Goal: Use online tool/utility: Use online tool/utility

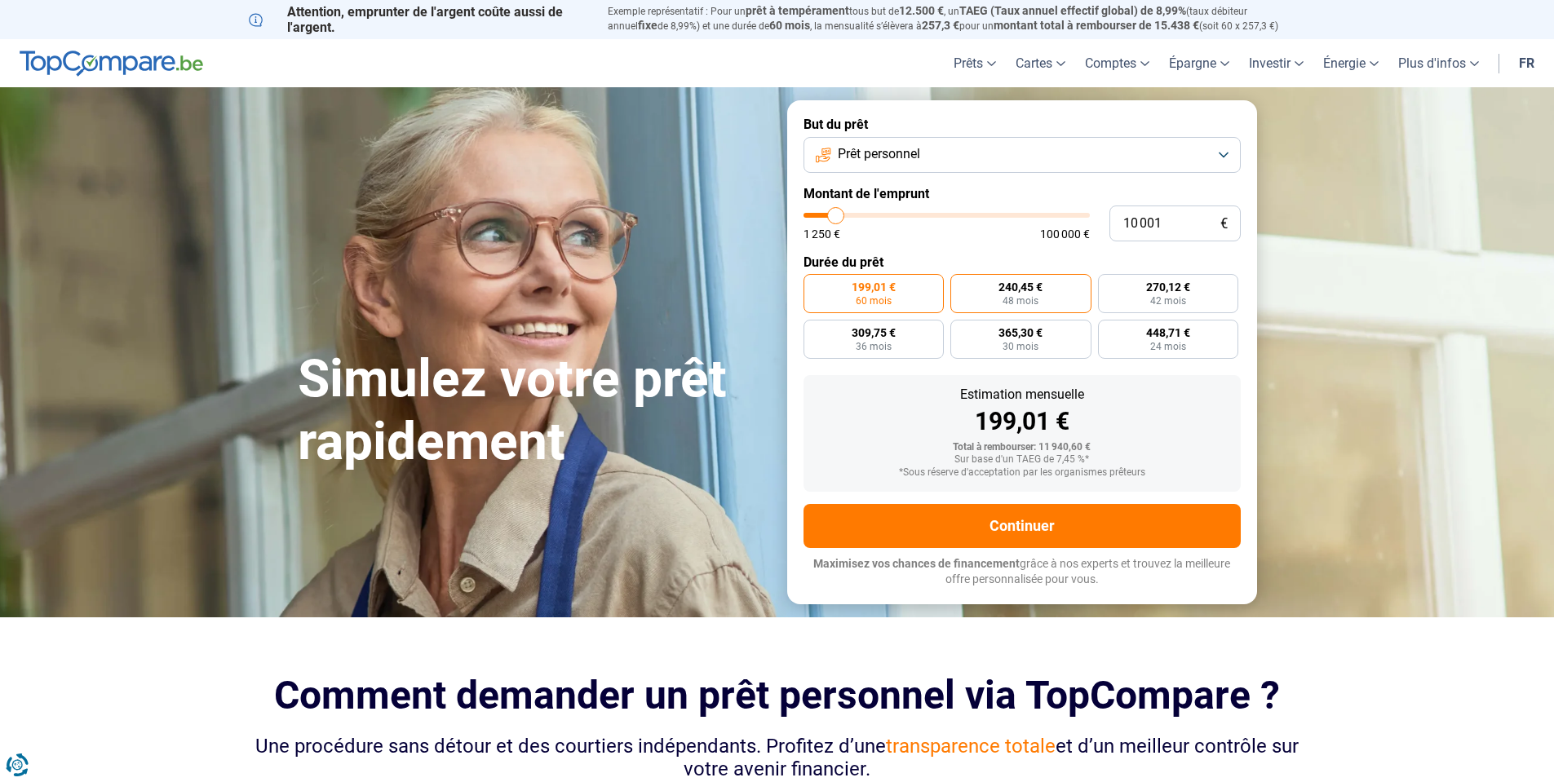
click at [1059, 294] on label "240,45 € 48 mois" at bounding box center [1020, 293] width 141 height 39
click at [961, 285] on input "240,45 € 48 mois" at bounding box center [955, 279] width 11 height 11
radio input "true"
click at [1149, 294] on label "270,12 € 42 mois" at bounding box center [1168, 293] width 141 height 39
click at [1109, 285] on input "270,12 € 42 mois" at bounding box center [1103, 279] width 11 height 11
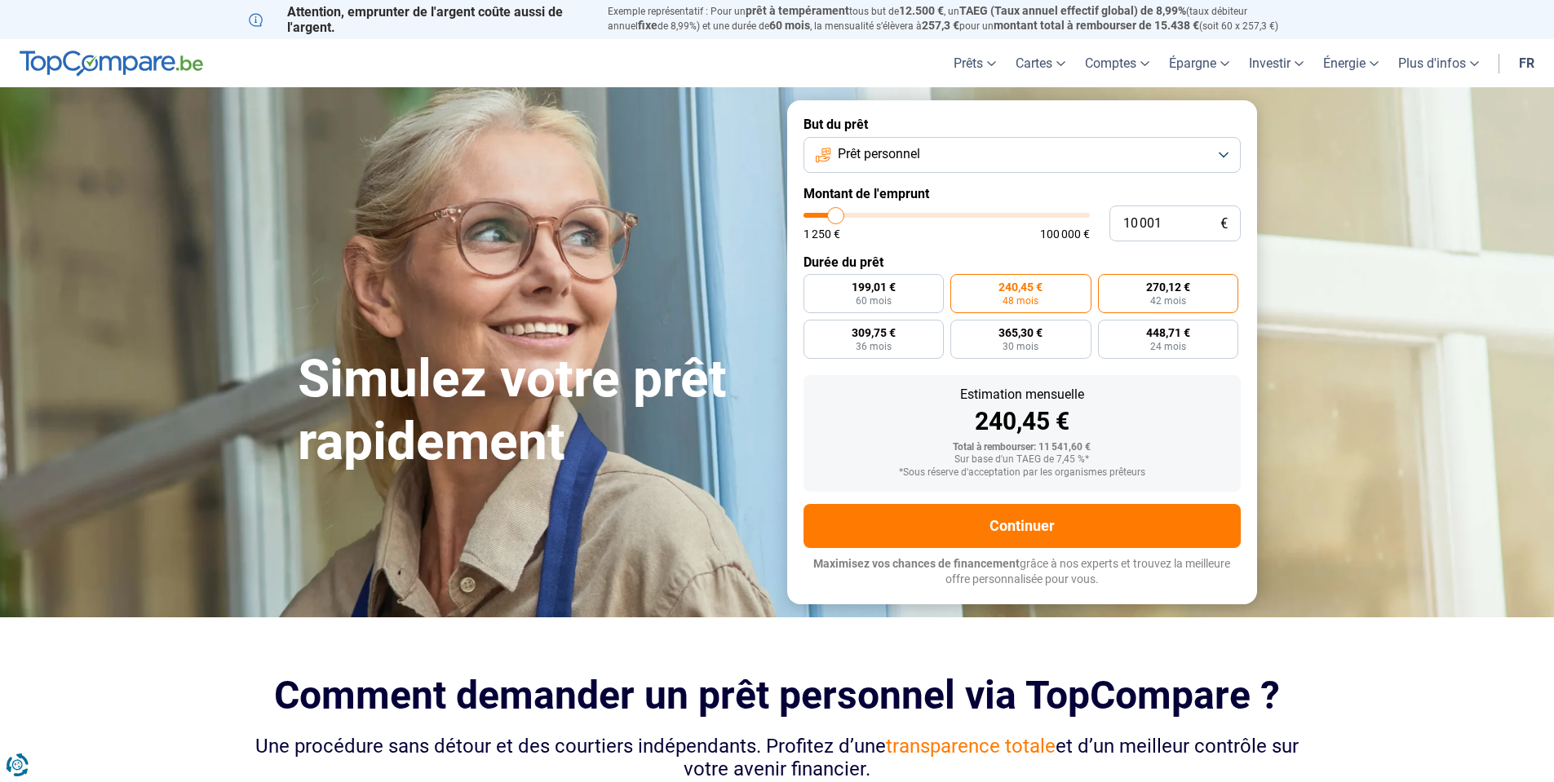
radio input "true"
click at [872, 332] on span "309,75 €" at bounding box center [874, 332] width 44 height 11
click at [814, 330] on input "309,75 € 36 mois" at bounding box center [808, 325] width 11 height 11
radio input "true"
click at [995, 332] on label "365,30 € 30 mois" at bounding box center [1020, 339] width 141 height 39
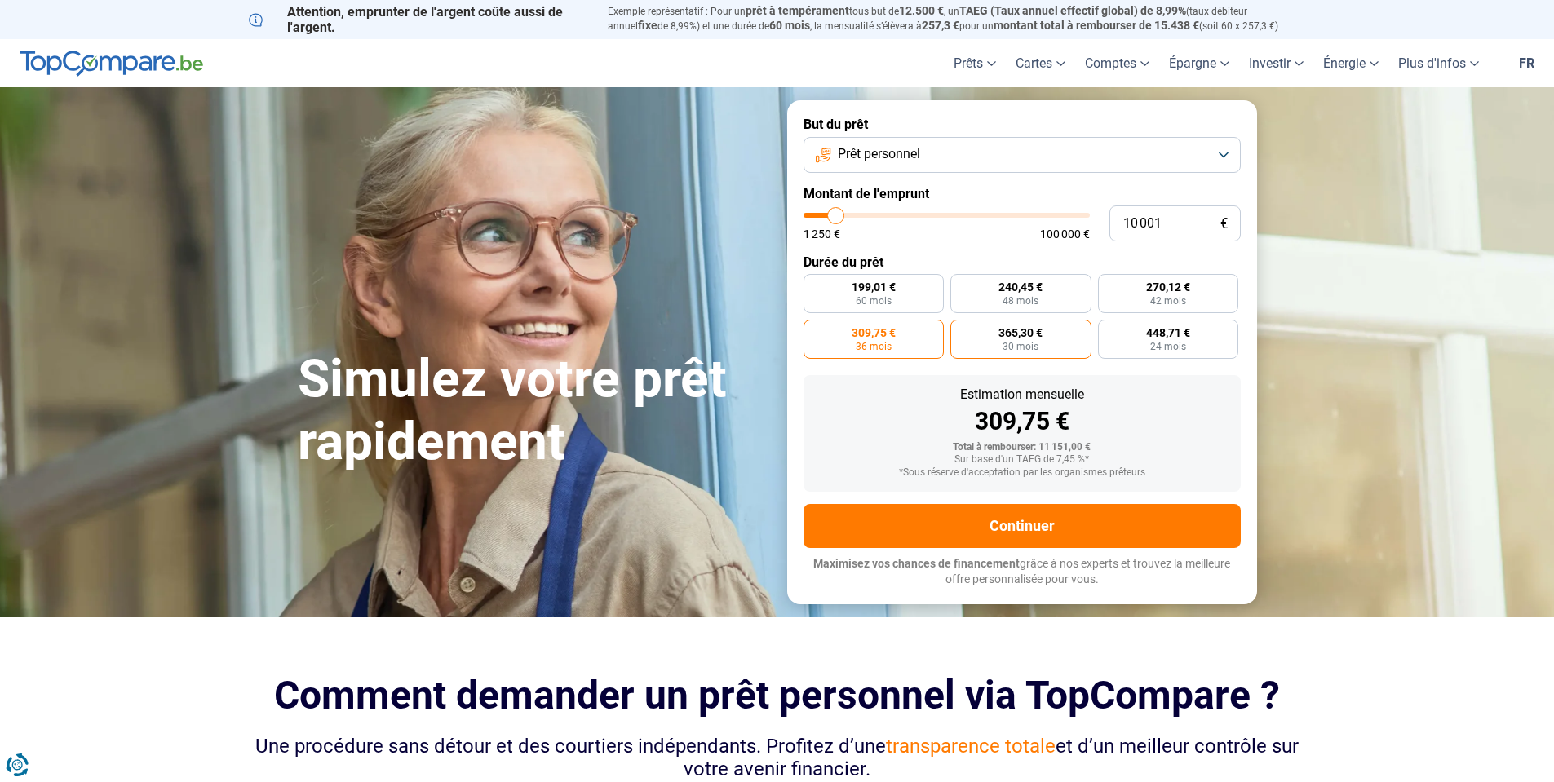
click at [961, 330] on input "365,30 € 30 mois" at bounding box center [955, 325] width 11 height 11
radio input "true"
click at [1161, 342] on span "24 mois" at bounding box center [1168, 347] width 36 height 10
click at [1109, 330] on input "448,71 € 24 mois" at bounding box center [1103, 325] width 11 height 11
radio input "true"
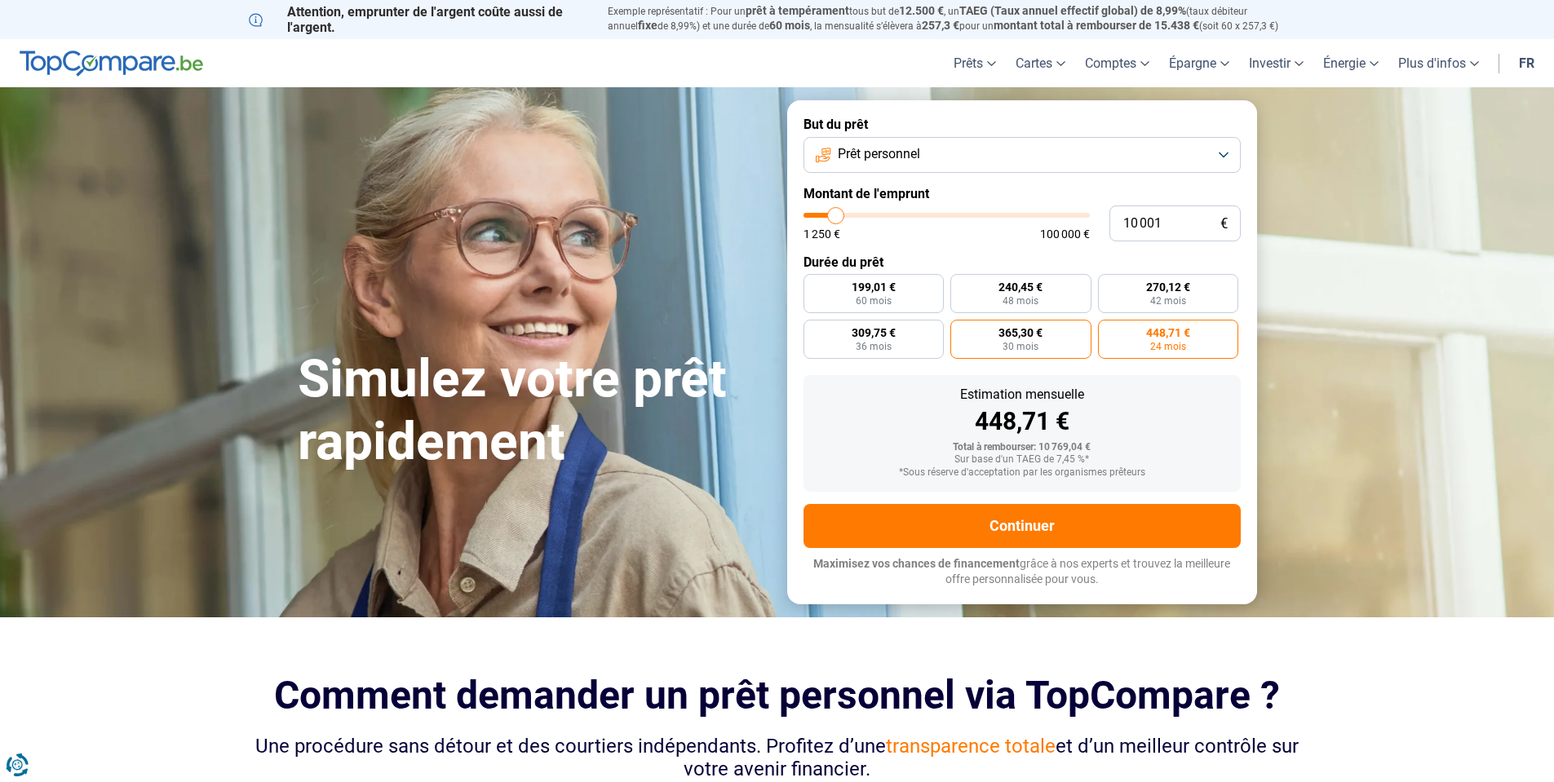
click at [1028, 346] on span "30 mois" at bounding box center [1021, 347] width 36 height 10
click at [961, 330] on input "365,30 € 30 mois" at bounding box center [955, 325] width 11 height 11
radio input "true"
click at [898, 343] on label "309,75 € 36 mois" at bounding box center [873, 339] width 141 height 39
click at [814, 330] on input "309,75 € 36 mois" at bounding box center [808, 325] width 11 height 11
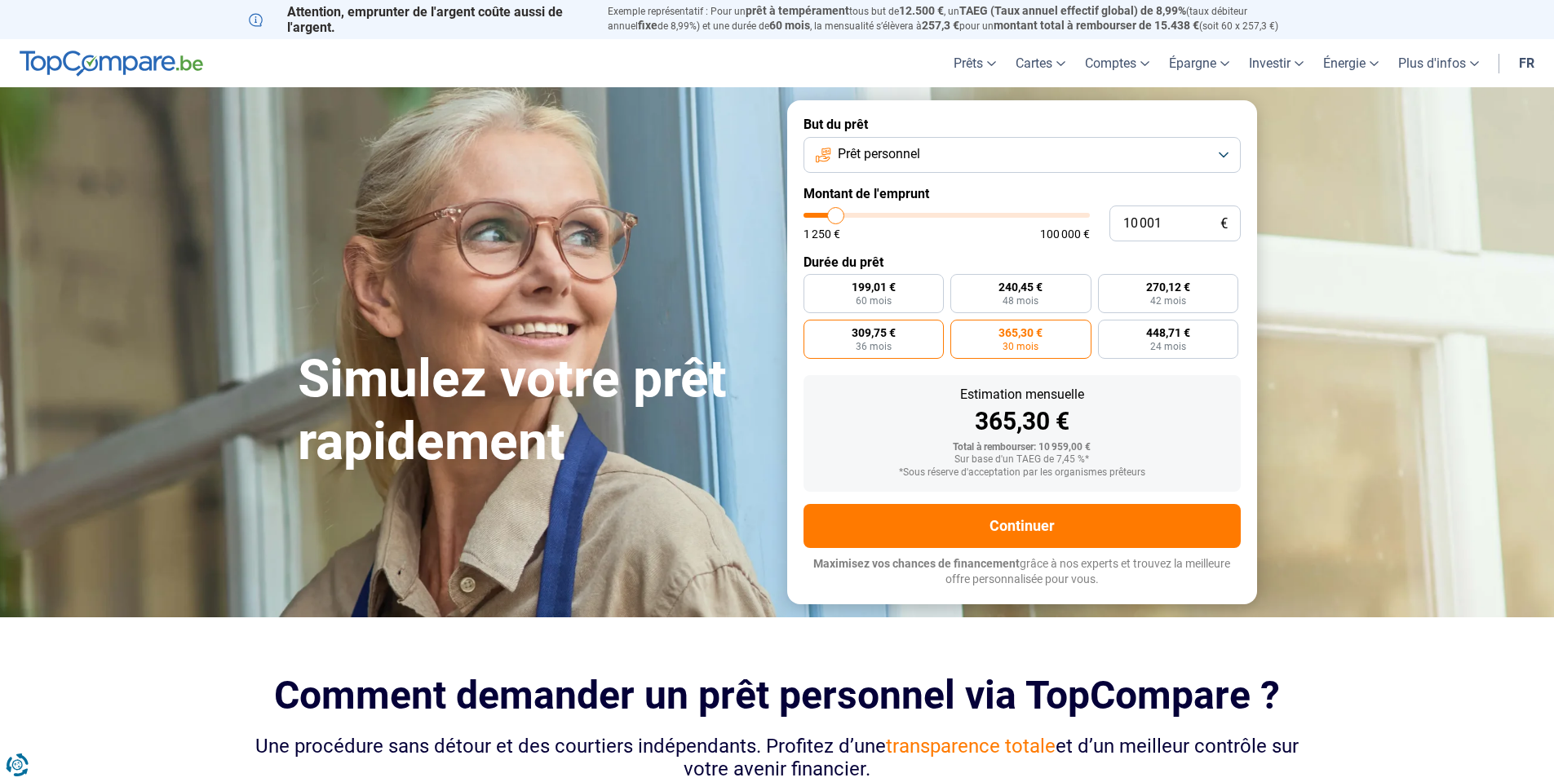
radio input "true"
click at [900, 296] on label "199,01 € 60 mois" at bounding box center [873, 293] width 141 height 39
click at [814, 285] on input "199,01 € 60 mois" at bounding box center [808, 279] width 11 height 11
radio input "true"
click at [1005, 328] on span "365,30 €" at bounding box center [1020, 332] width 44 height 11
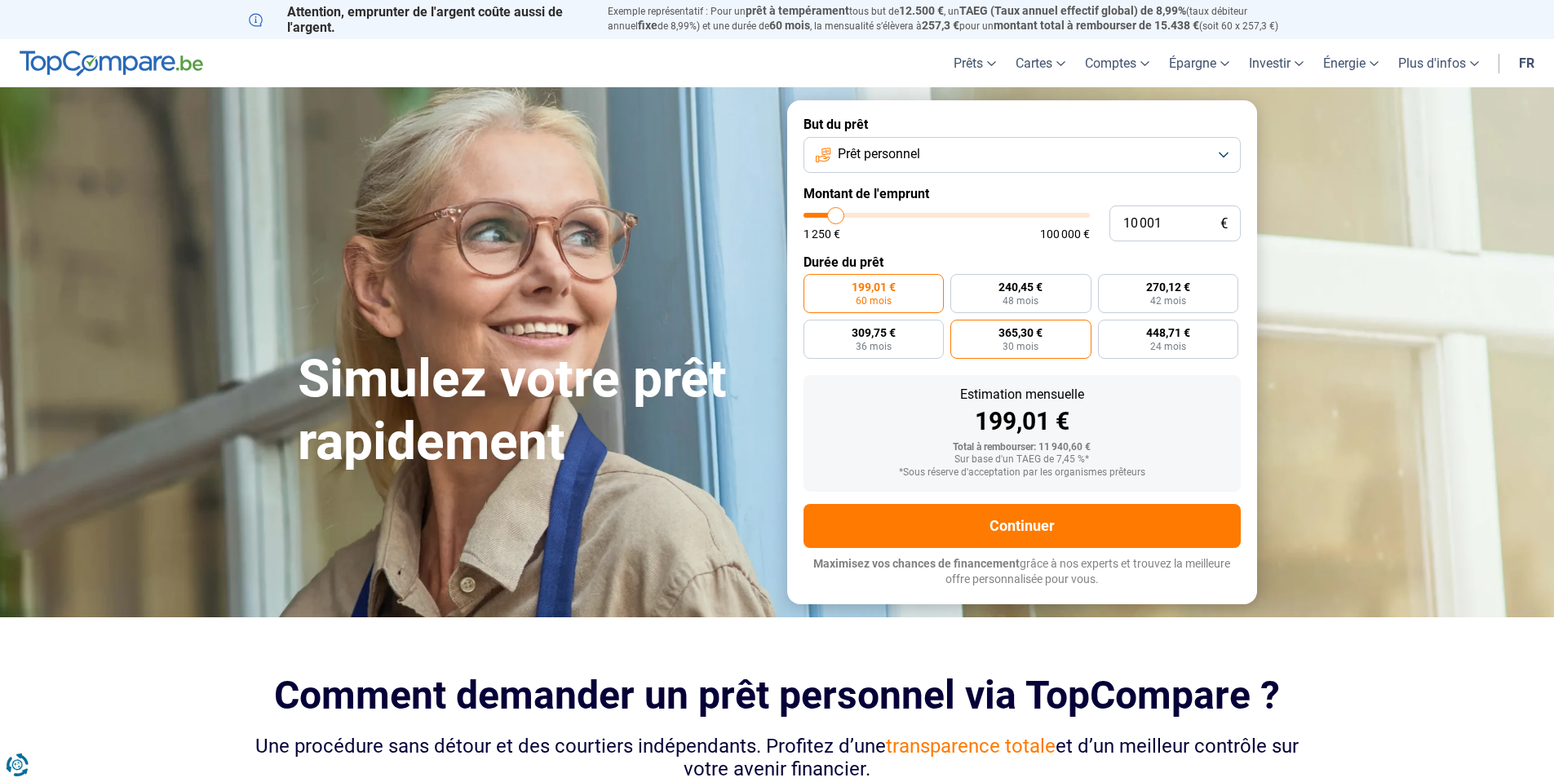
click at [961, 328] on input "365,30 € 30 mois" at bounding box center [955, 325] width 11 height 11
radio input "true"
click at [1161, 340] on label "448,71 € 24 mois" at bounding box center [1168, 339] width 141 height 39
click at [1109, 330] on input "448,71 € 24 mois" at bounding box center [1103, 325] width 11 height 11
radio input "true"
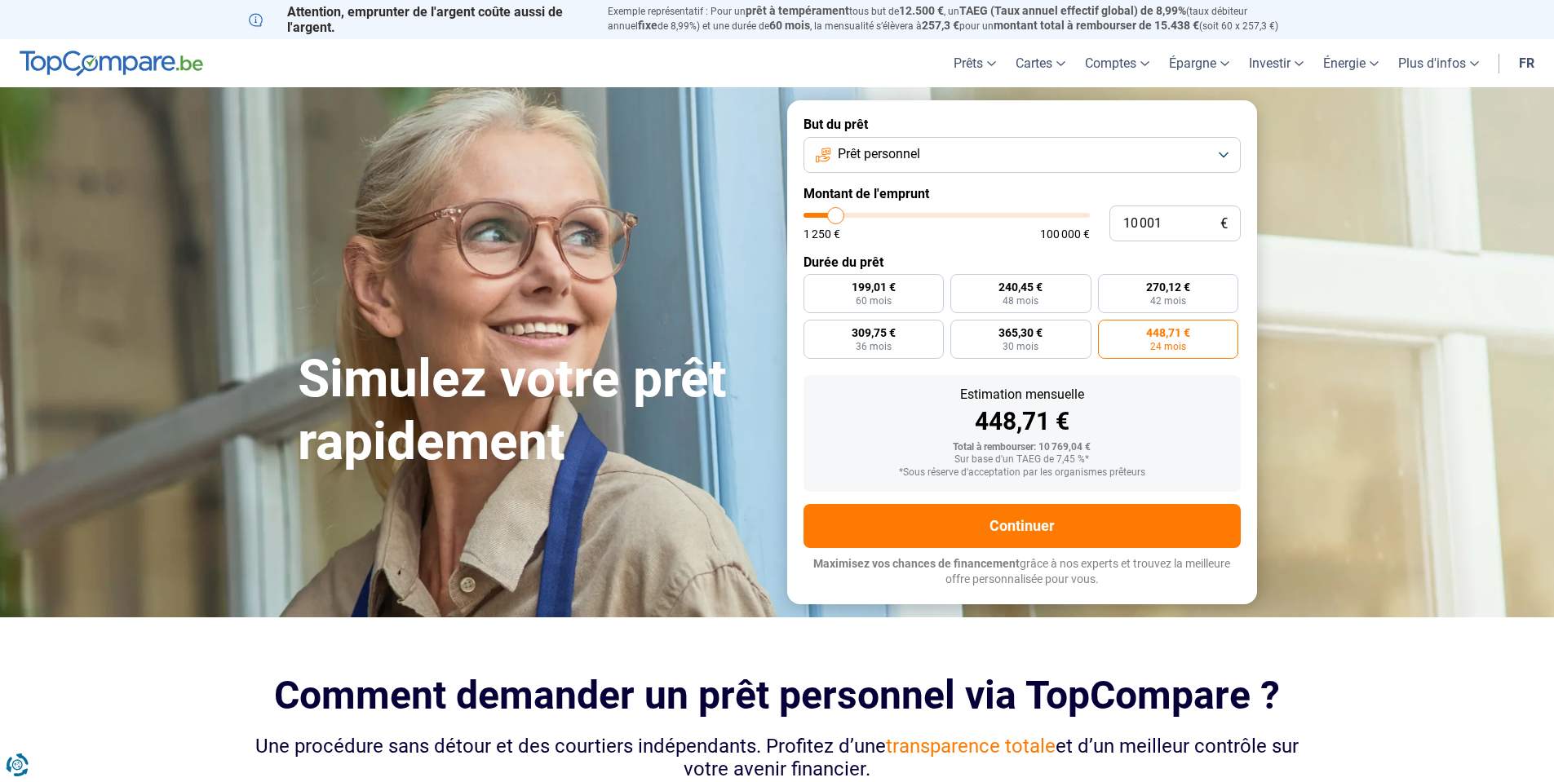
type input "10 250"
type input "10250"
type input "10 500"
type input "10500"
type input "11 250"
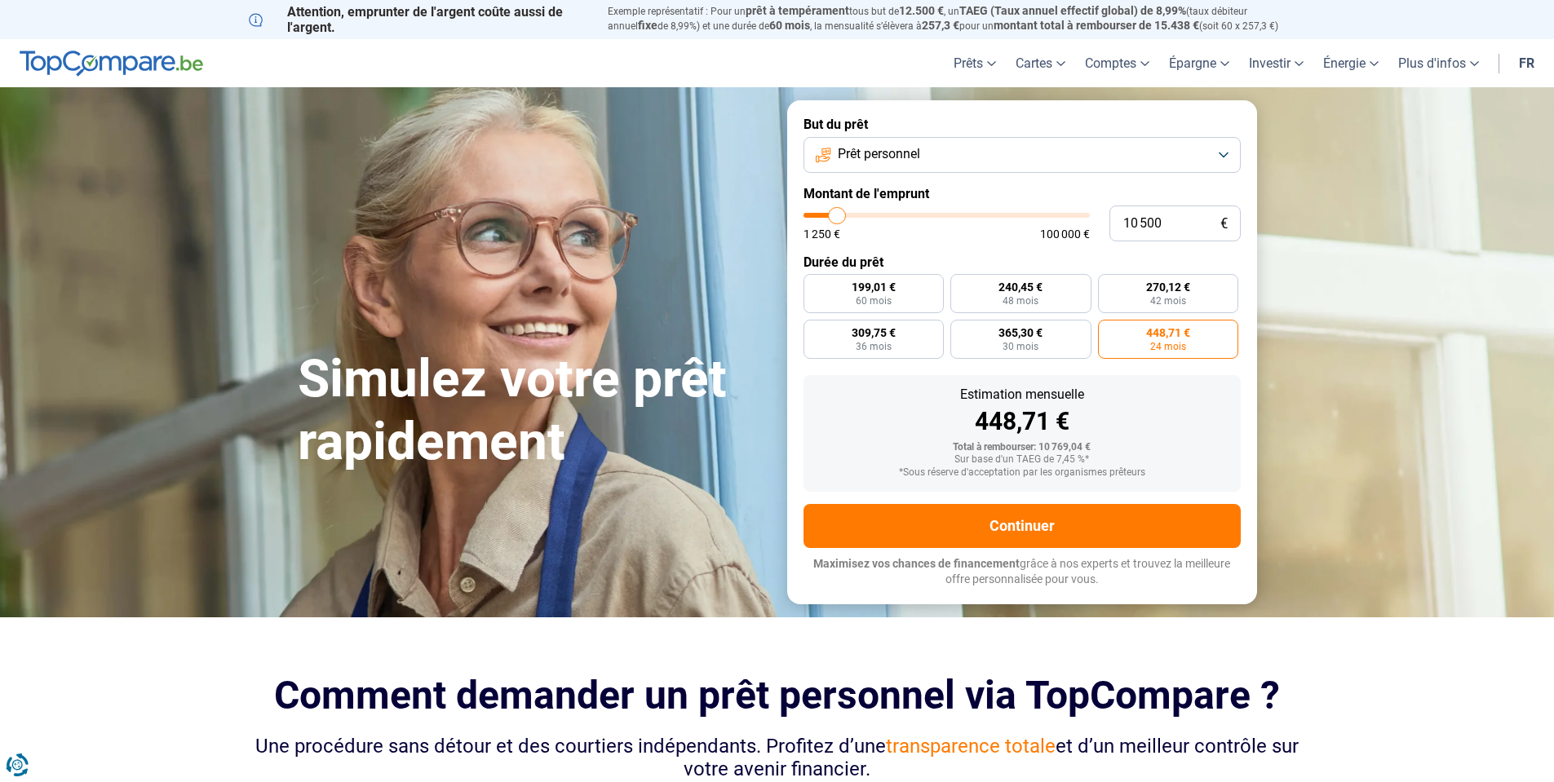
type input "11250"
type input "11 500"
type input "11500"
type input "11 750"
type input "11750"
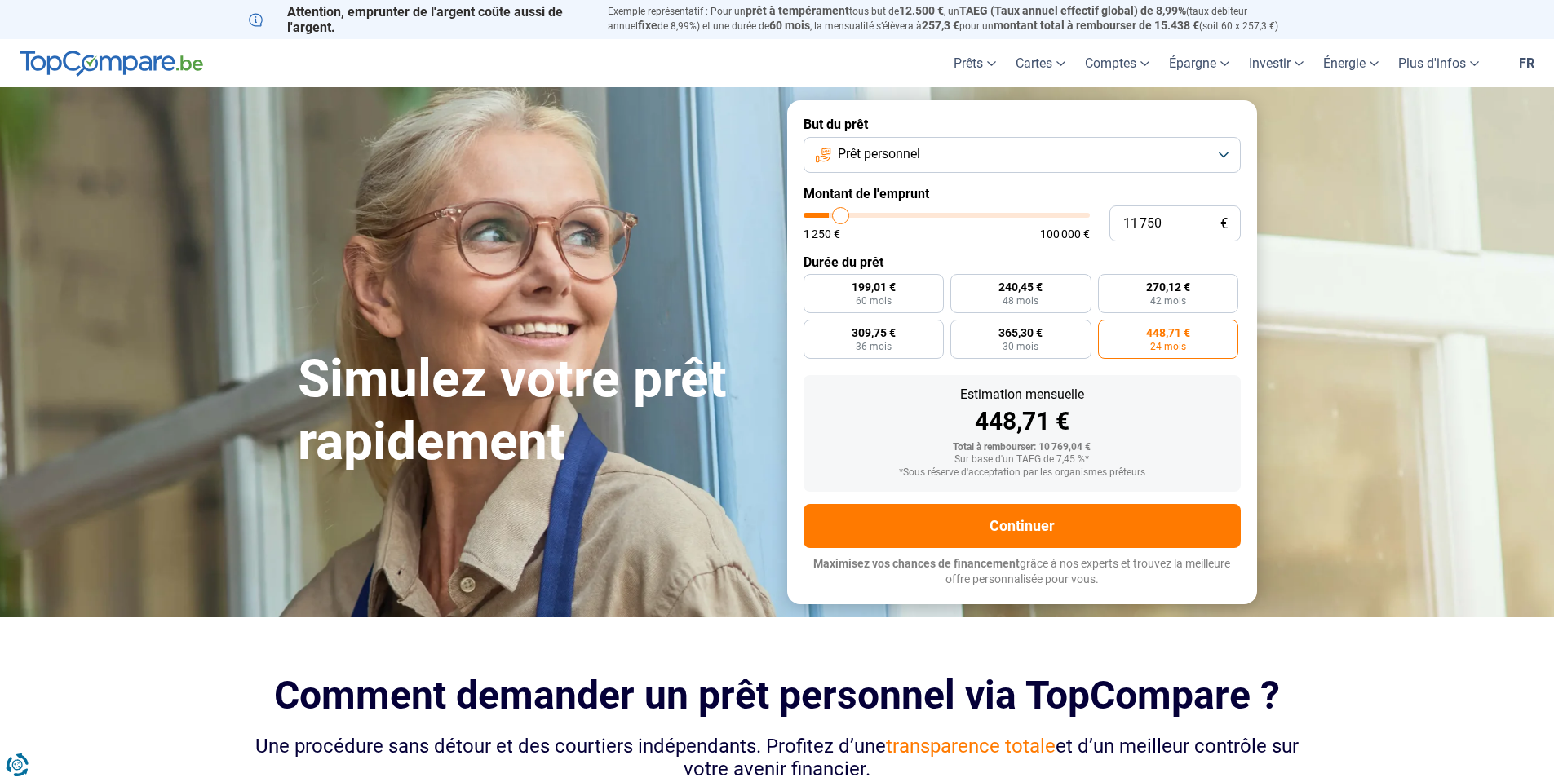
type input "12 000"
type input "12000"
type input "12 500"
type input "12500"
type input "12 750"
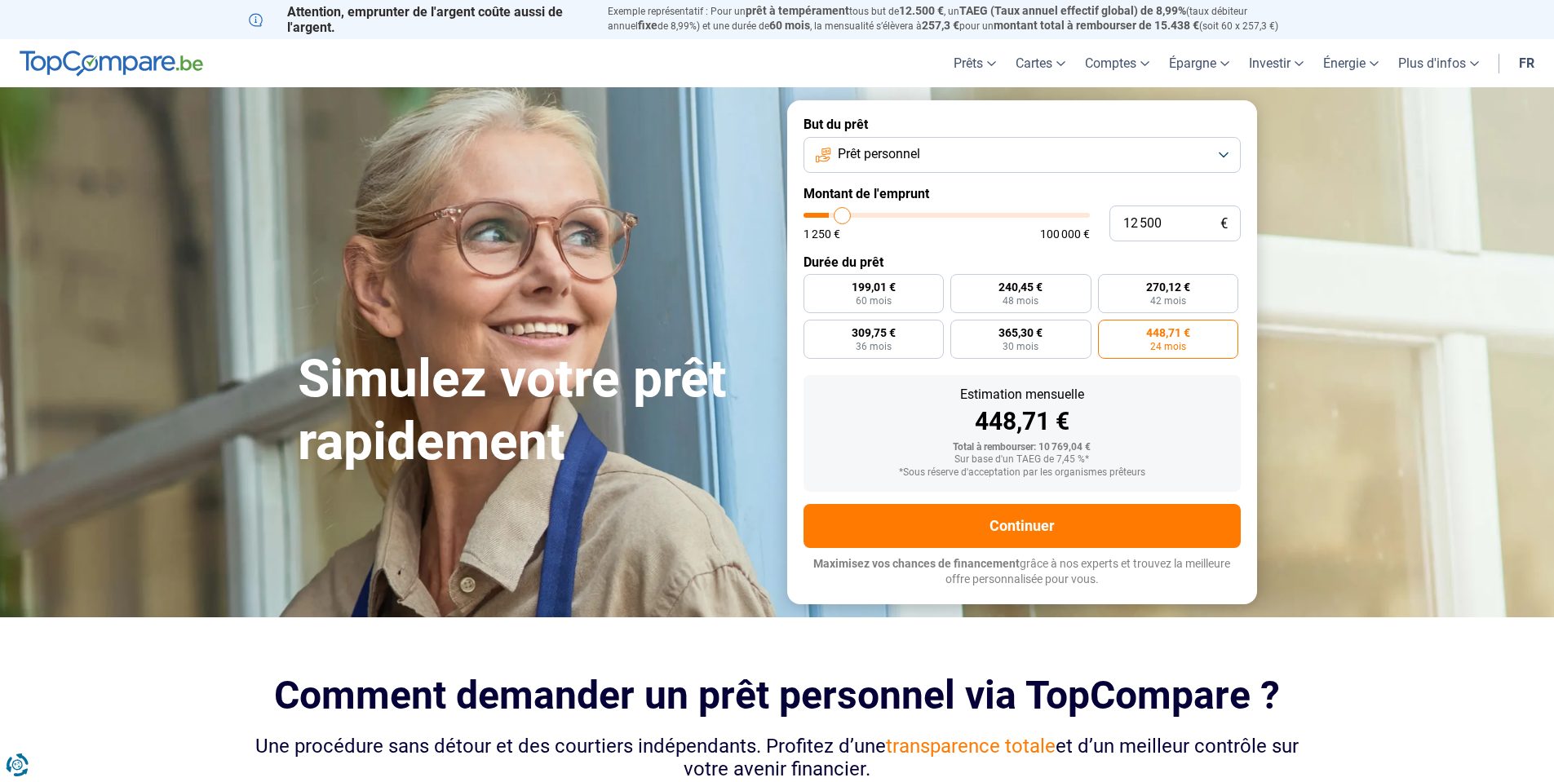
type input "12750"
type input "13 000"
type input "13000"
type input "13 250"
type input "13250"
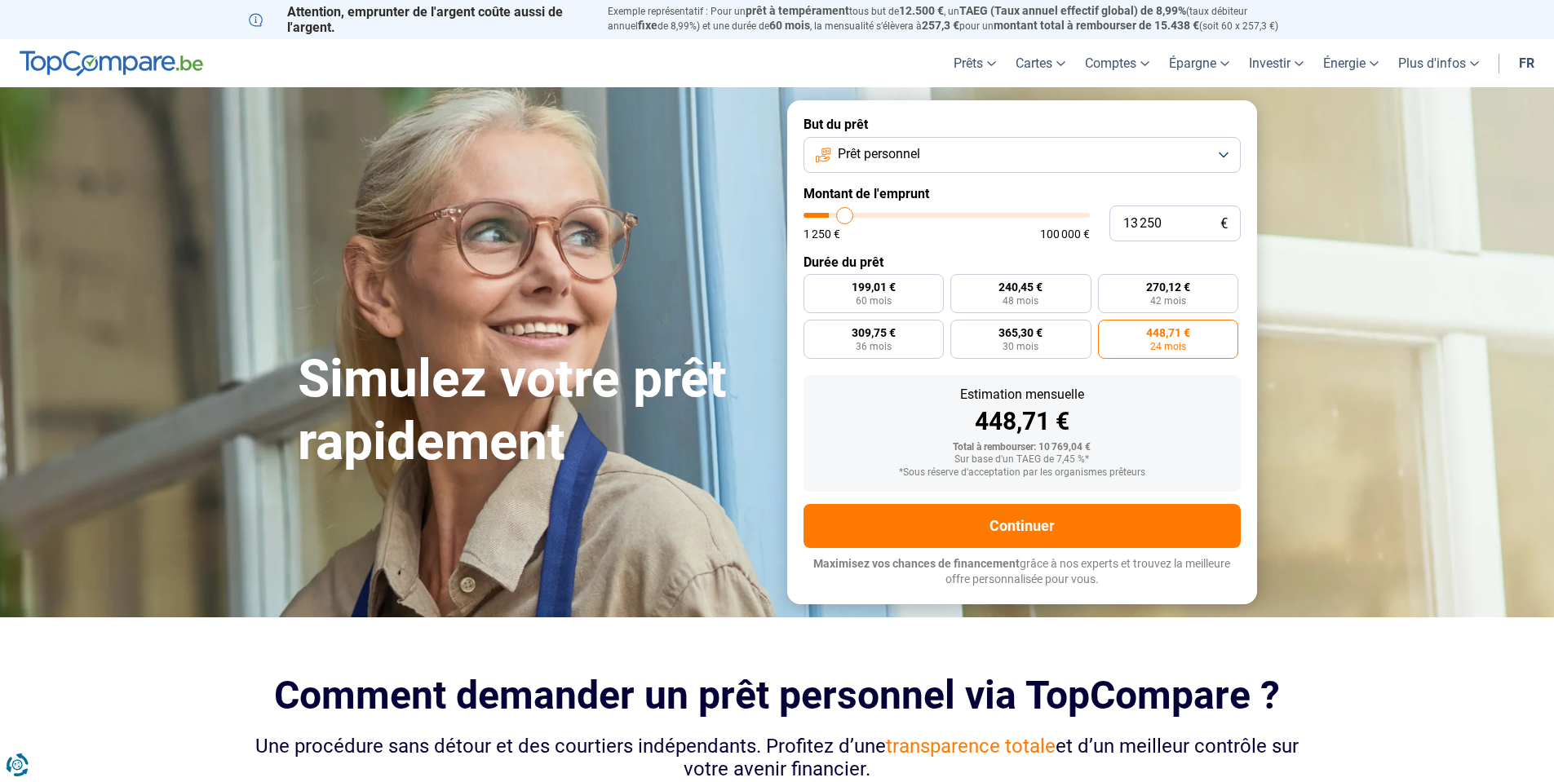
type input "13 500"
type input "13500"
type input "14 000"
type input "14000"
type input "14 250"
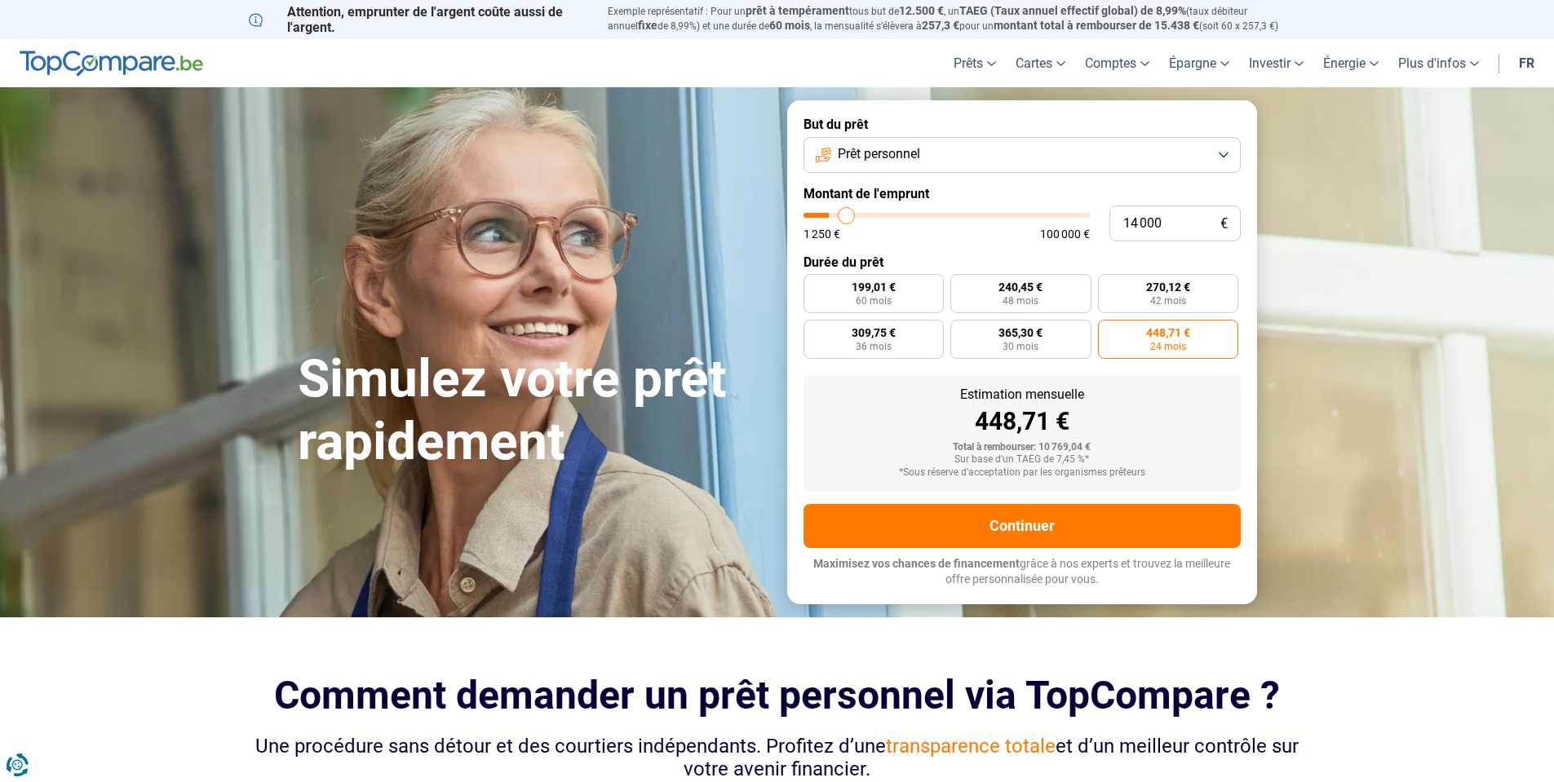
type input "14250"
type input "14 500"
type input "14500"
type input "14 750"
type input "14750"
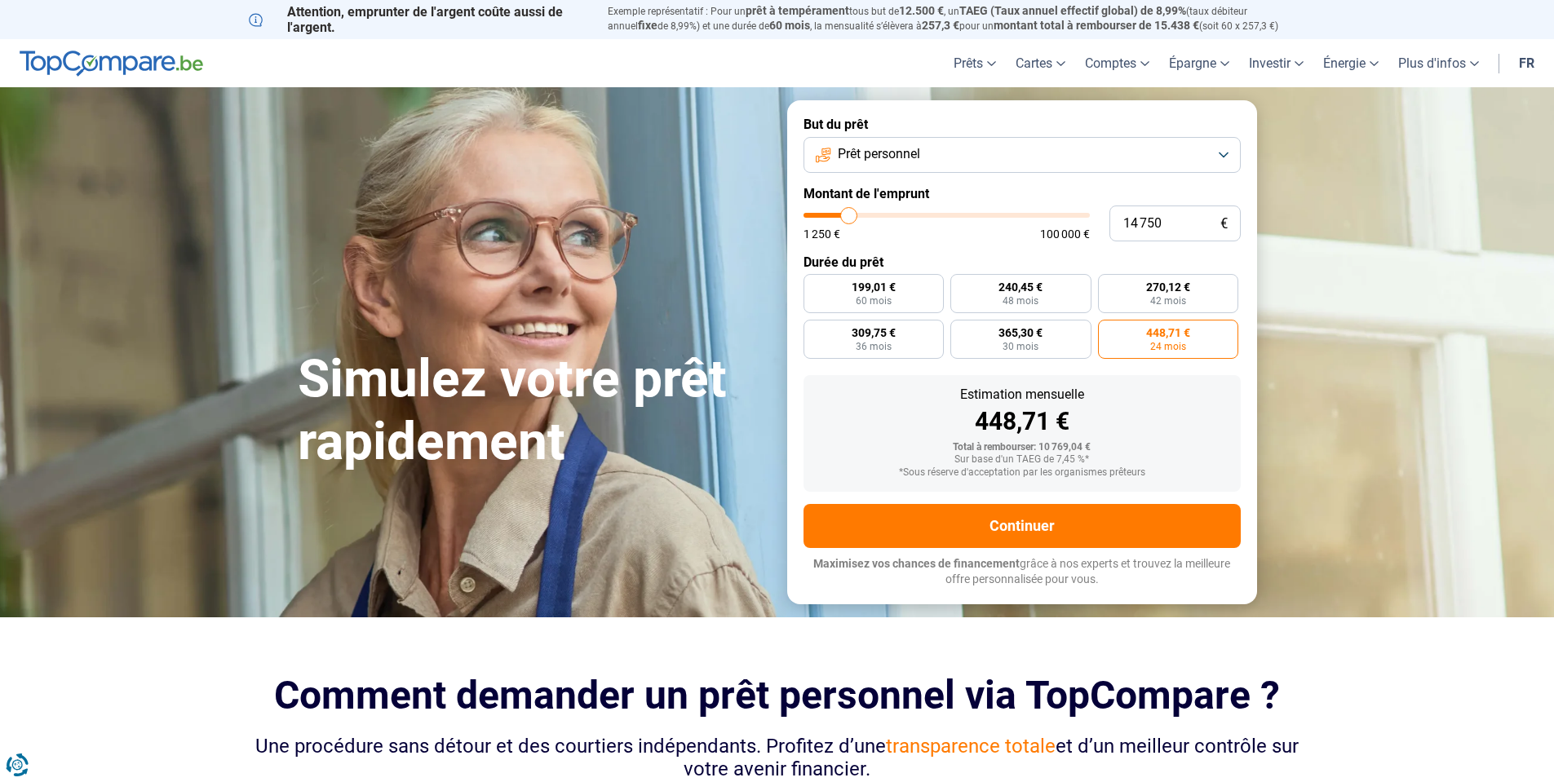
type input "15 000"
type input "15000"
type input "15 500"
type input "15500"
type input "15 750"
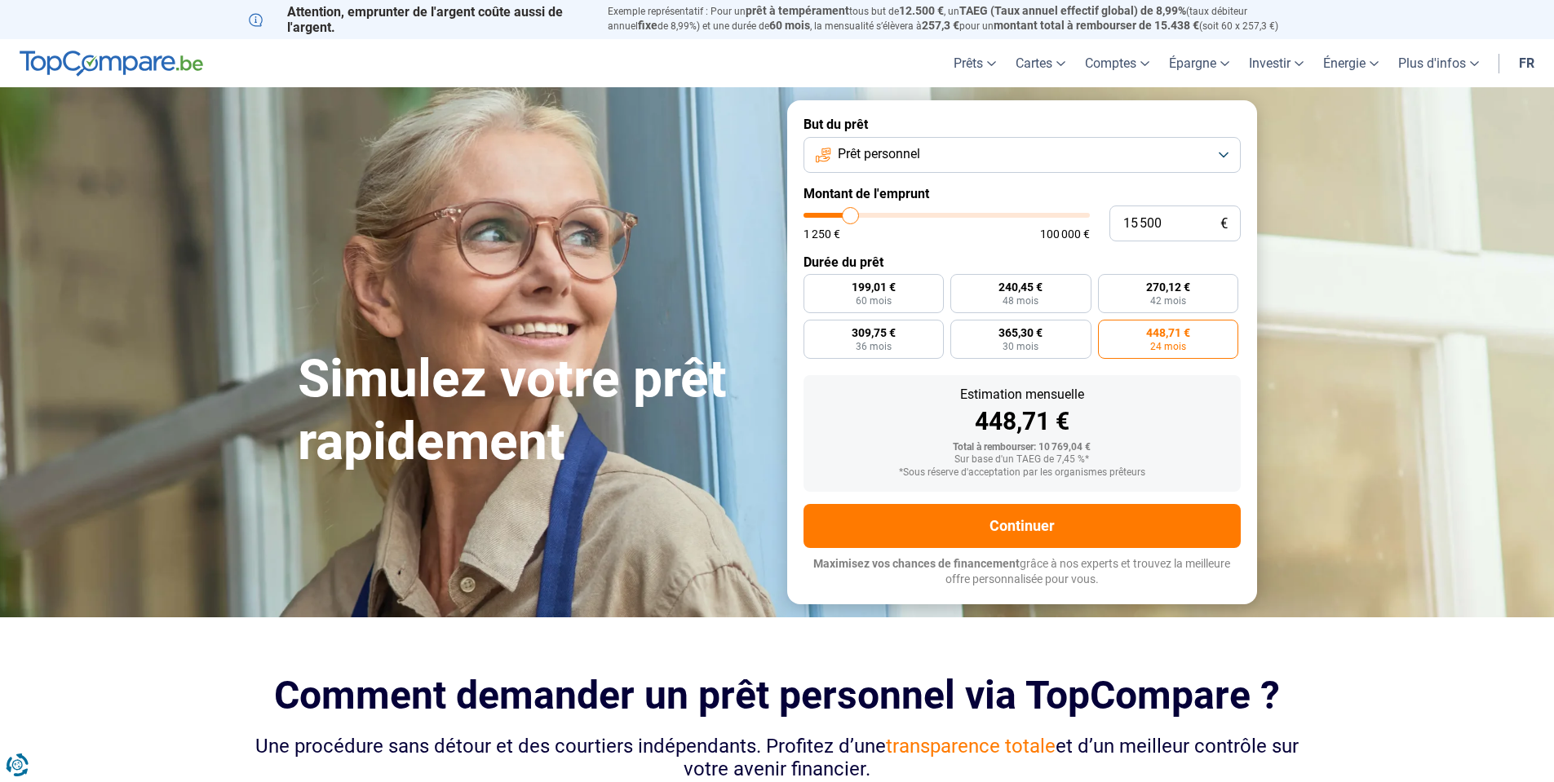
type input "15750"
type input "16 000"
type input "16000"
type input "16 250"
type input "16250"
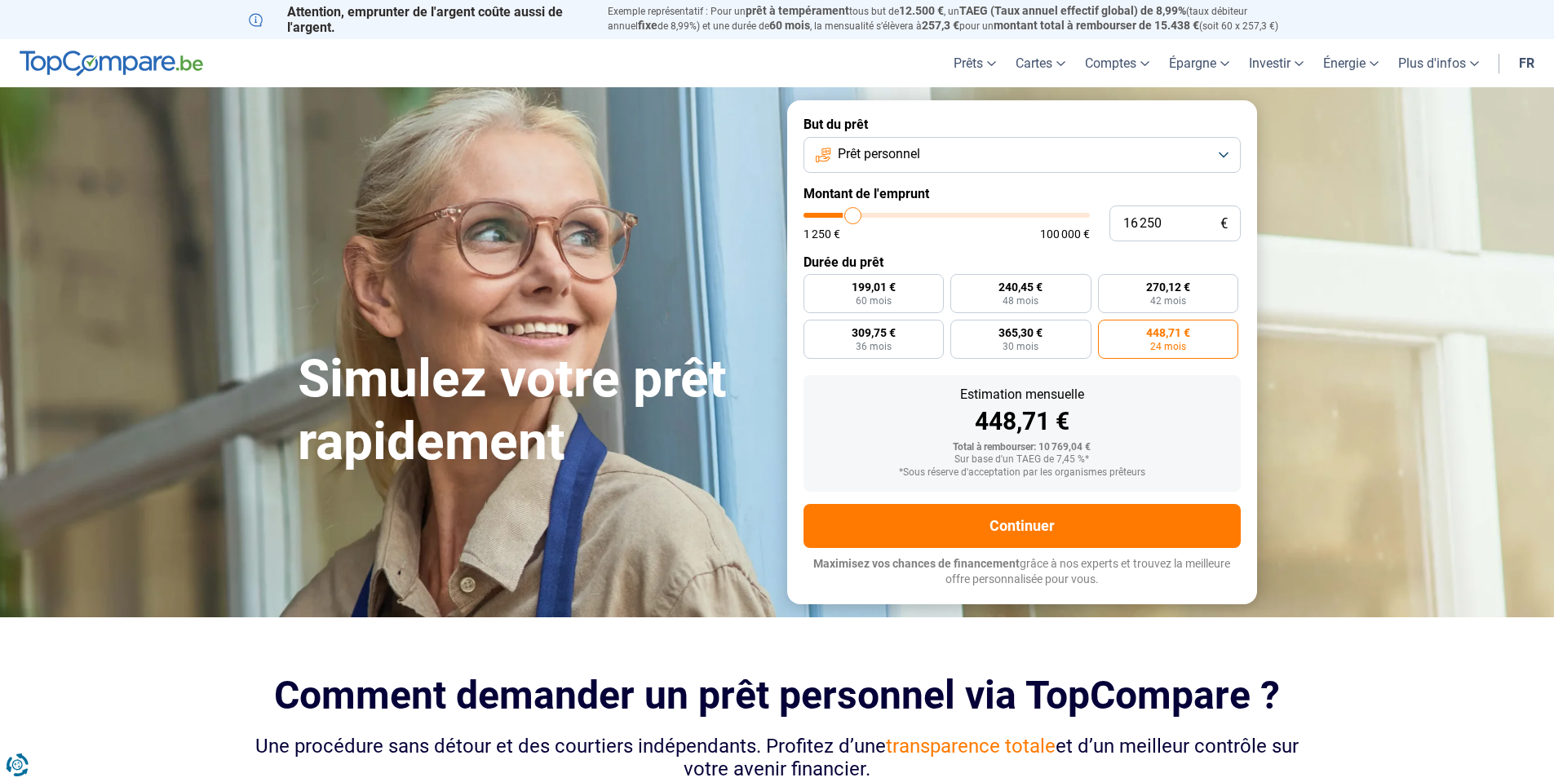
type input "16 500"
type input "16500"
type input "17 250"
type input "17250"
type input "17 500"
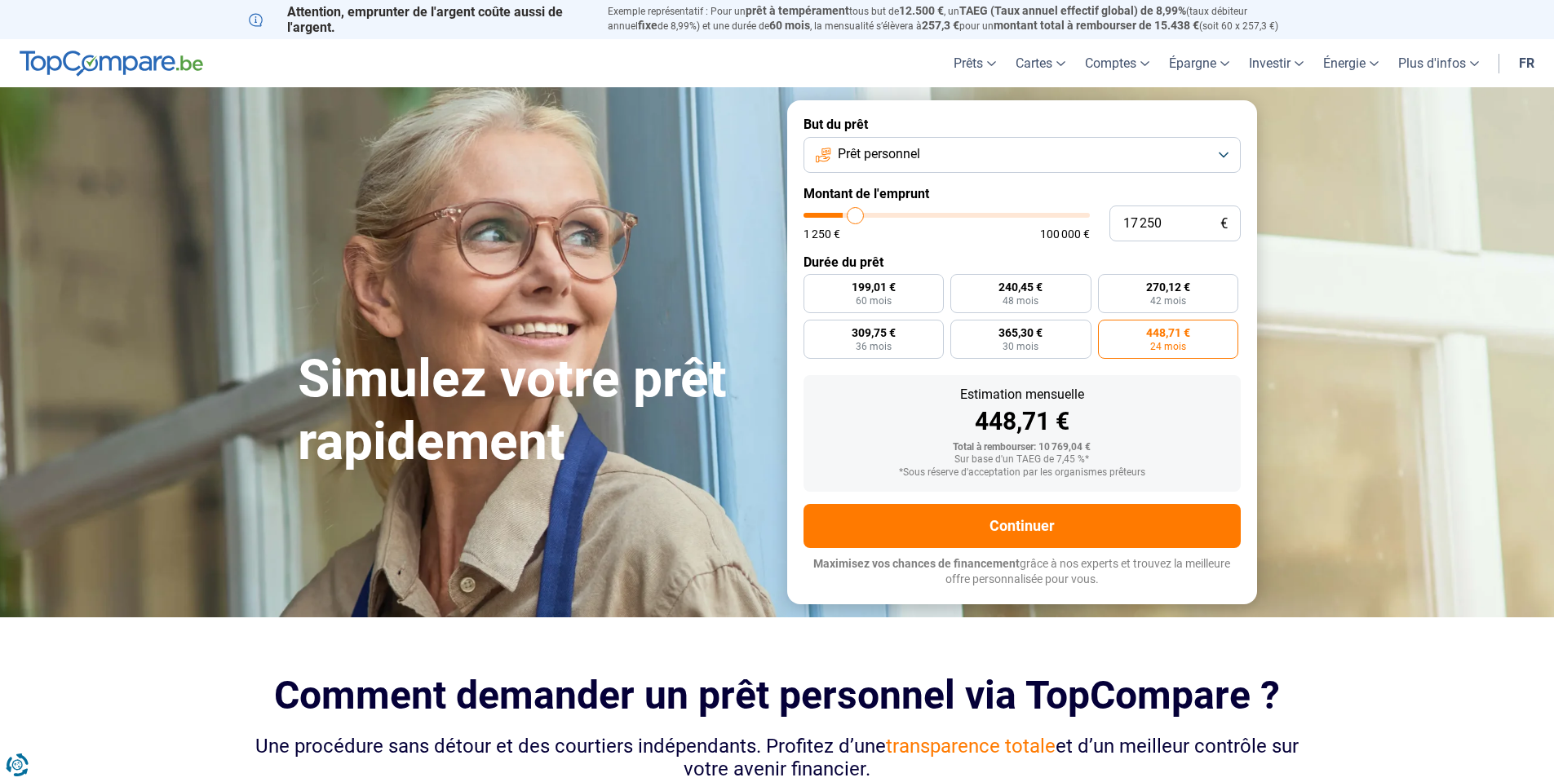
type input "17500"
type input "17 750"
type input "17750"
type input "18 000"
type input "18000"
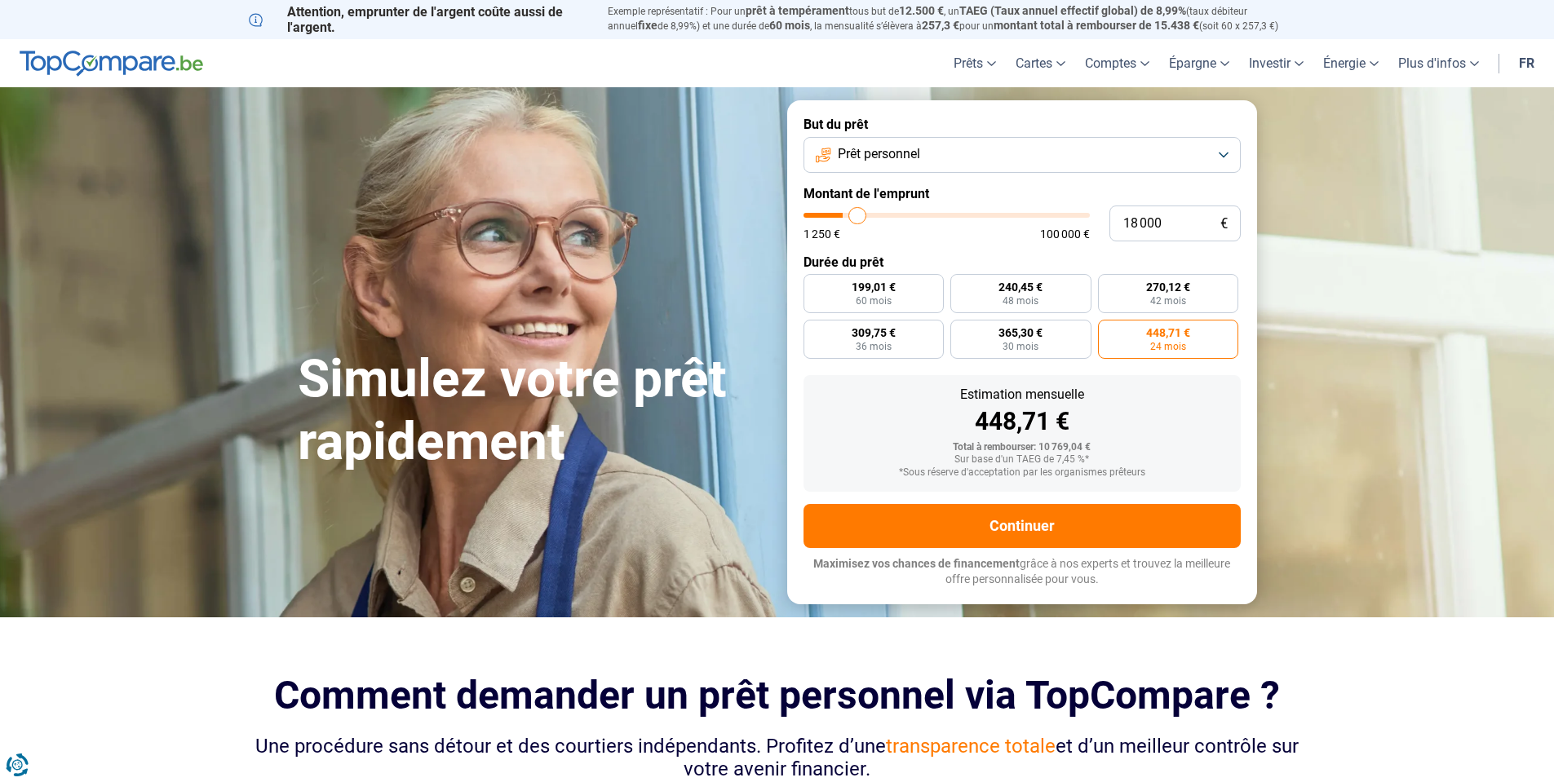
type input "18 500"
type input "18500"
type input "19 000"
type input "19000"
type input "19 250"
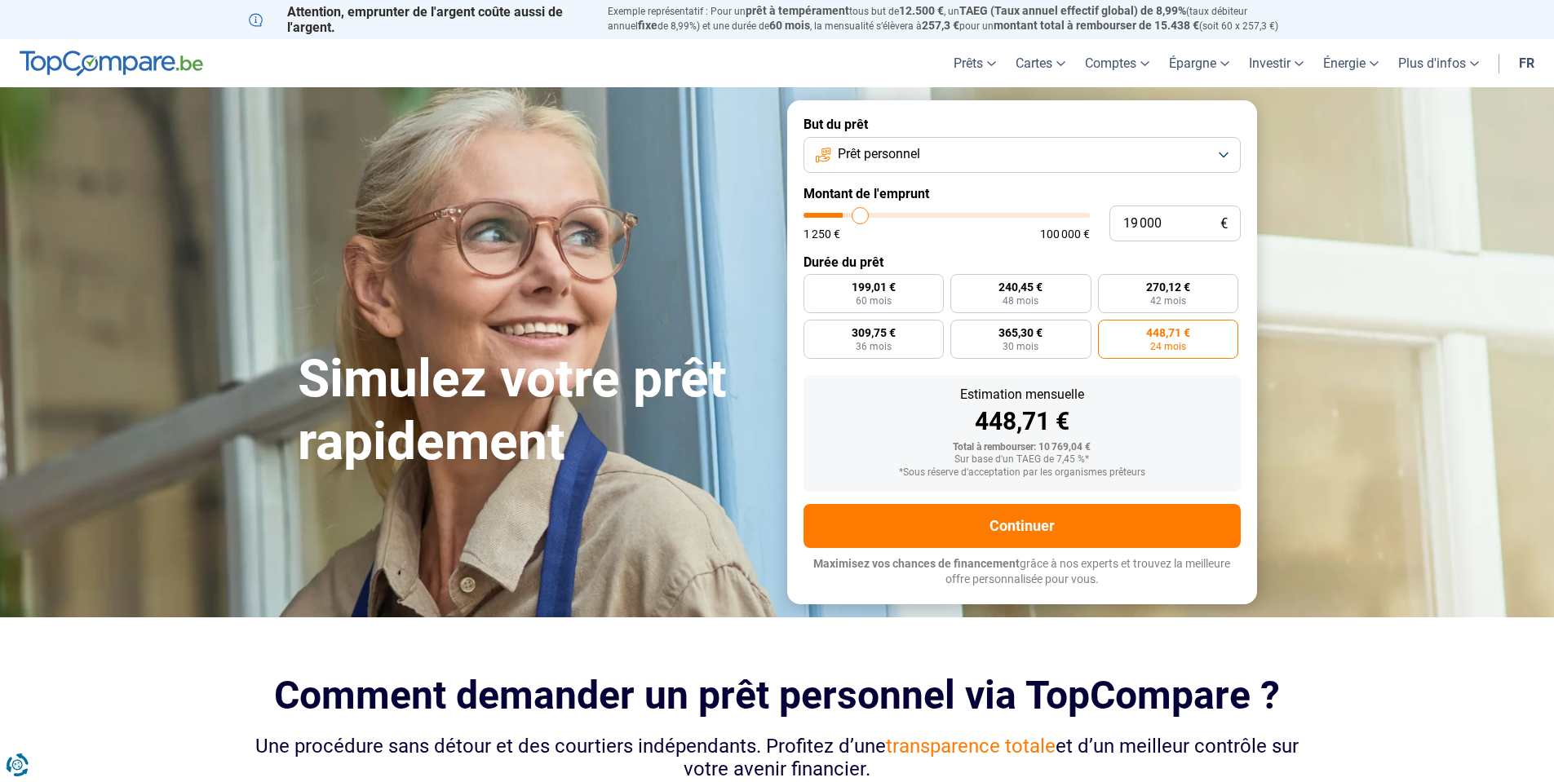
type input "19250"
type input "19 750"
type input "19750"
type input "20 250"
type input "20250"
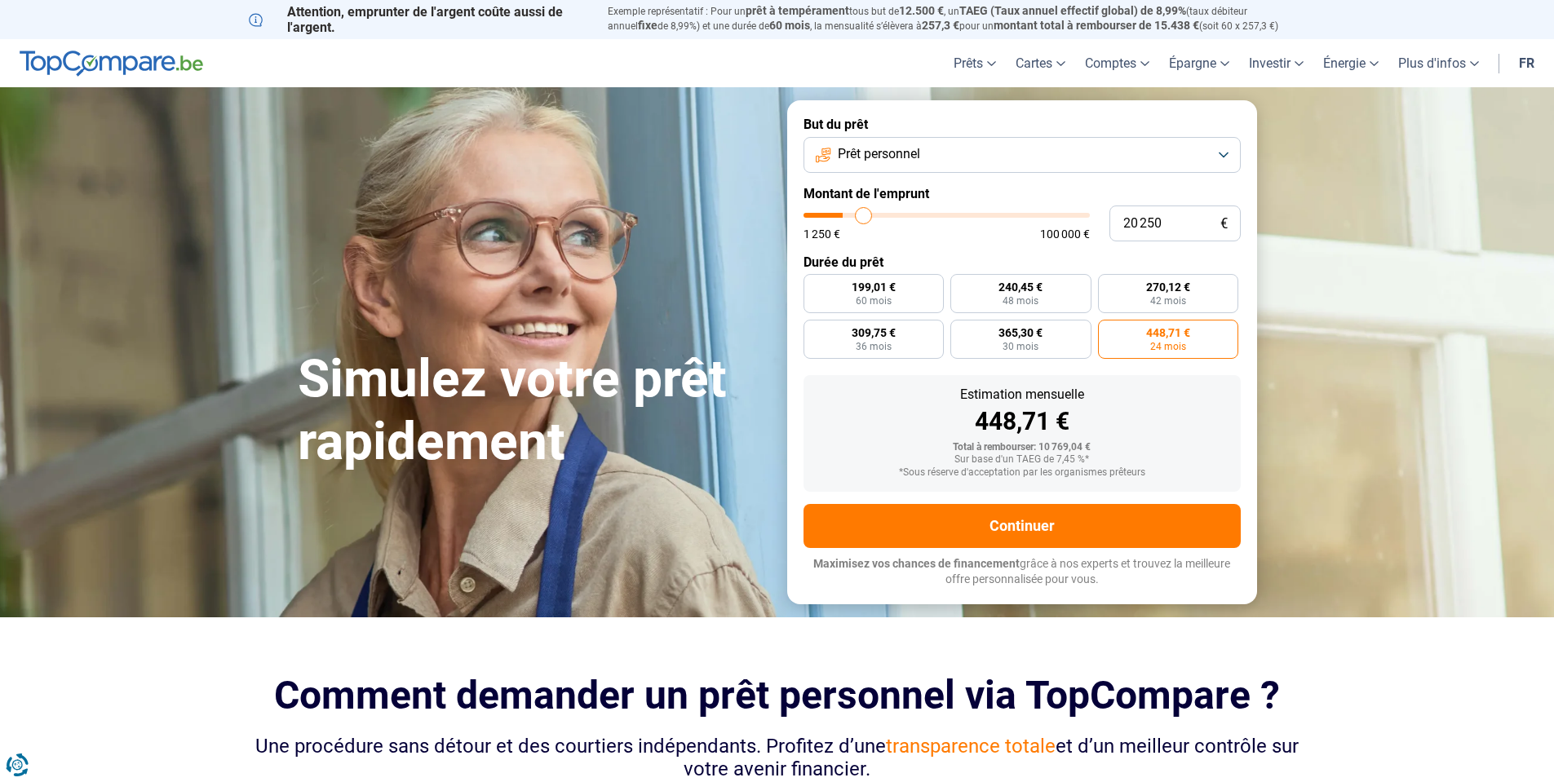
type input "20 500"
type input "20500"
type input "21 250"
type input "21250"
type input "21 500"
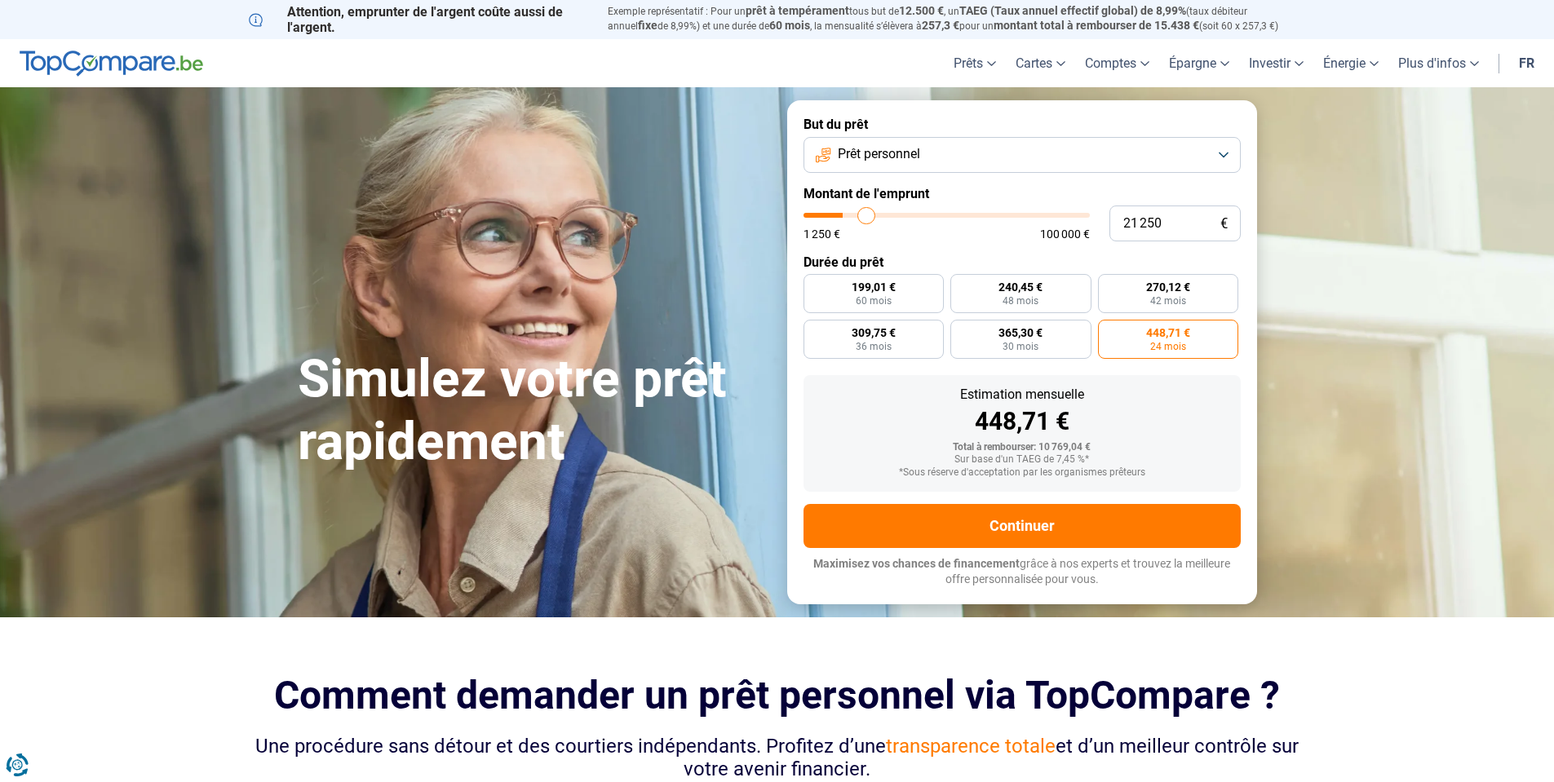
type input "21500"
type input "22 000"
type input "22000"
type input "22 750"
type input "22750"
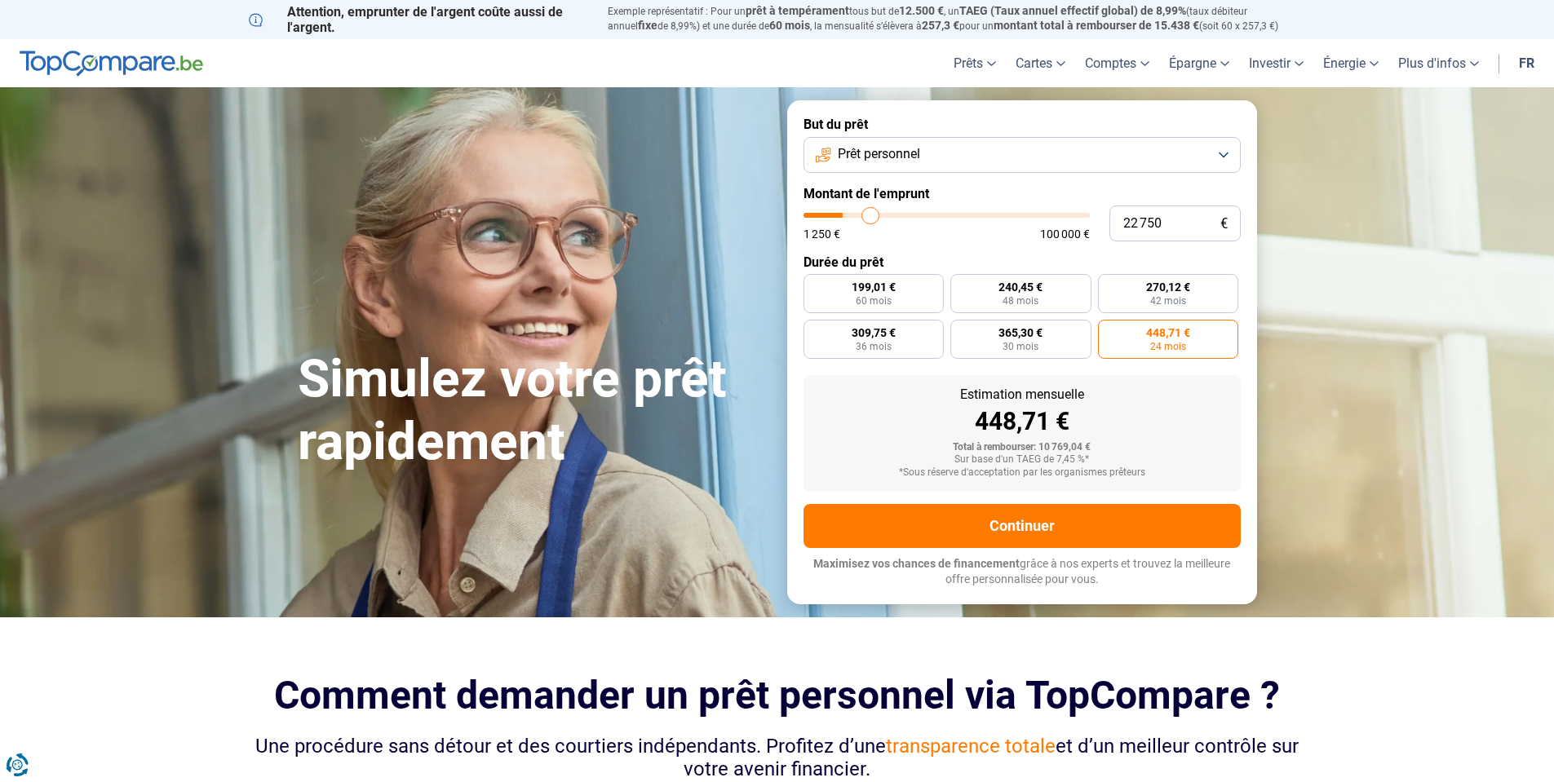
type input "23 000"
type input "23000"
type input "23 500"
type input "23500"
type input "23 750"
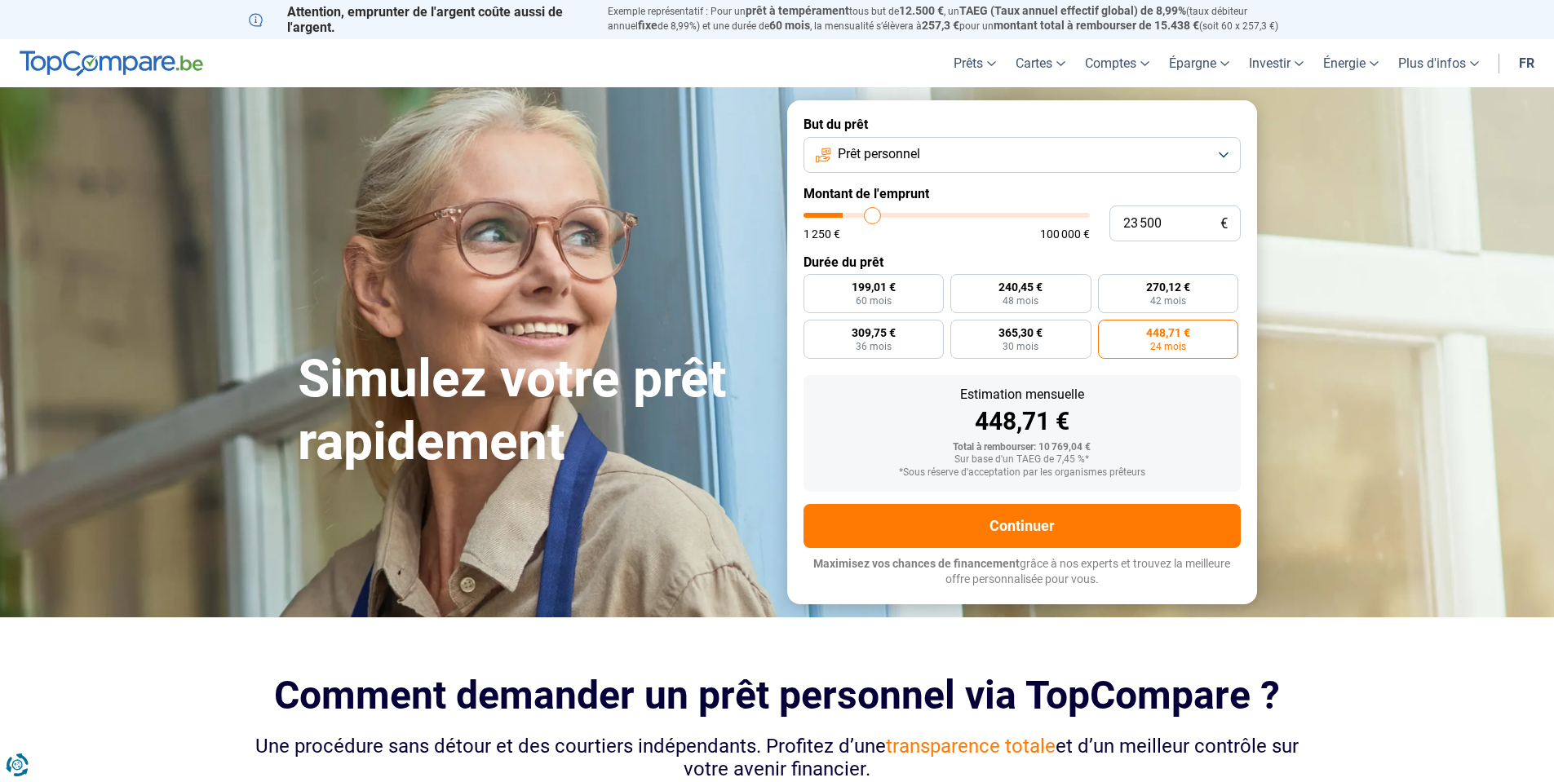
type input "23750"
type input "24 500"
type input "24500"
type input "24 750"
type input "24750"
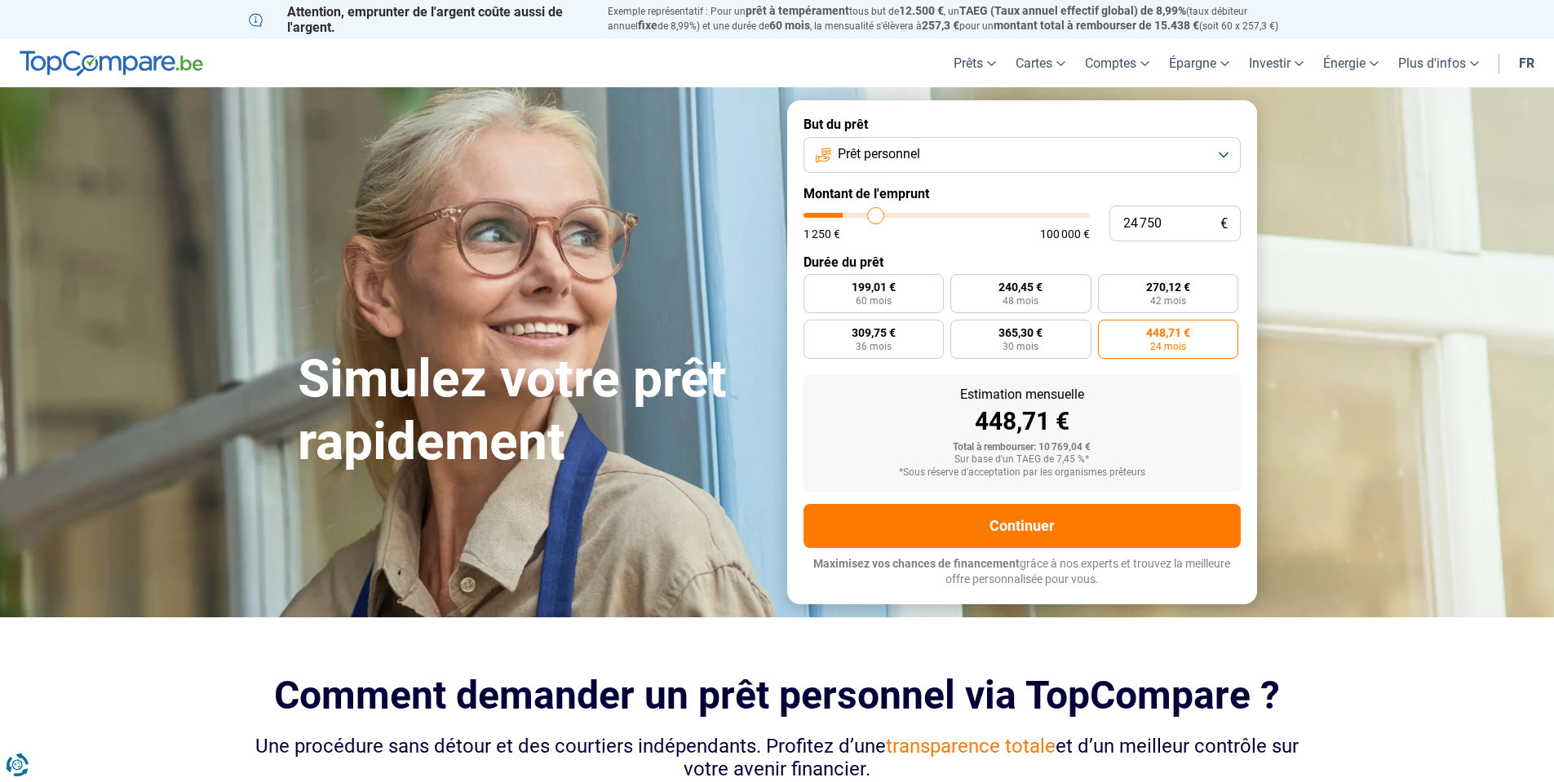
type input "25 000"
type input "25000"
type input "25 250"
type input "25250"
type input "26 000"
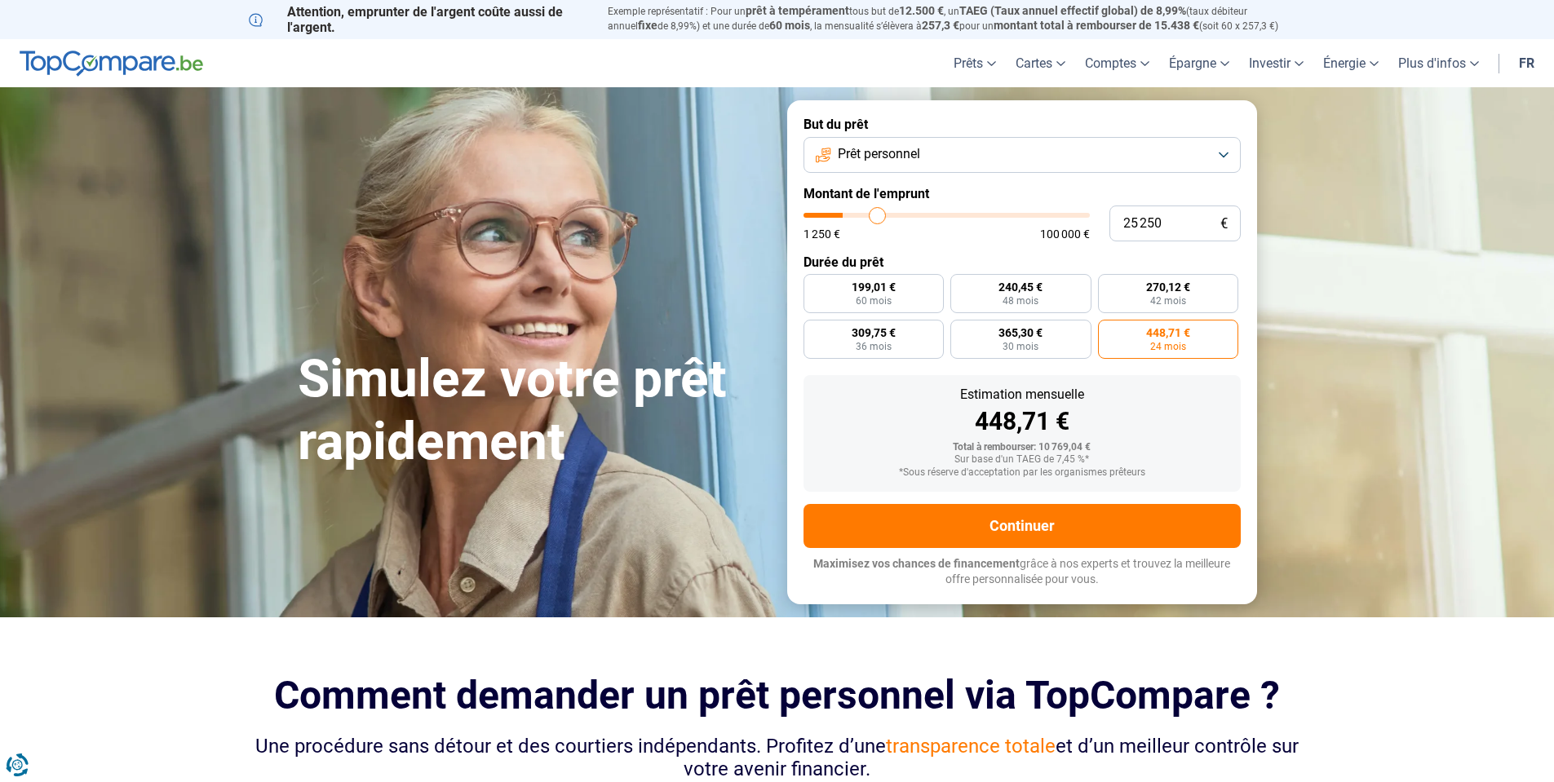
type input "26000"
type input "26 250"
type input "26250"
type input "26 500"
type input "26500"
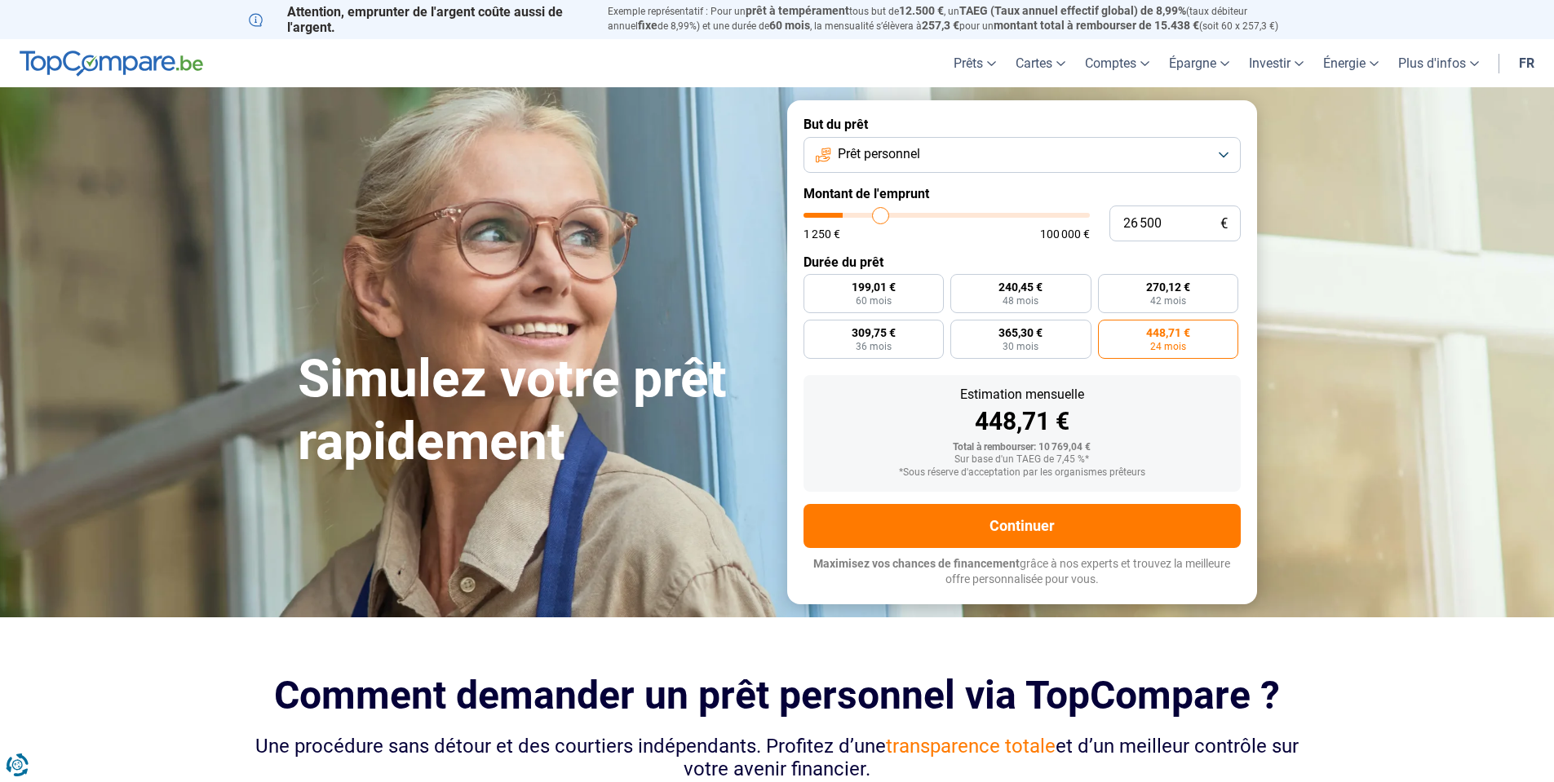
type input "27 250"
type input "27250"
type input "27 500"
type input "27500"
type input "27 750"
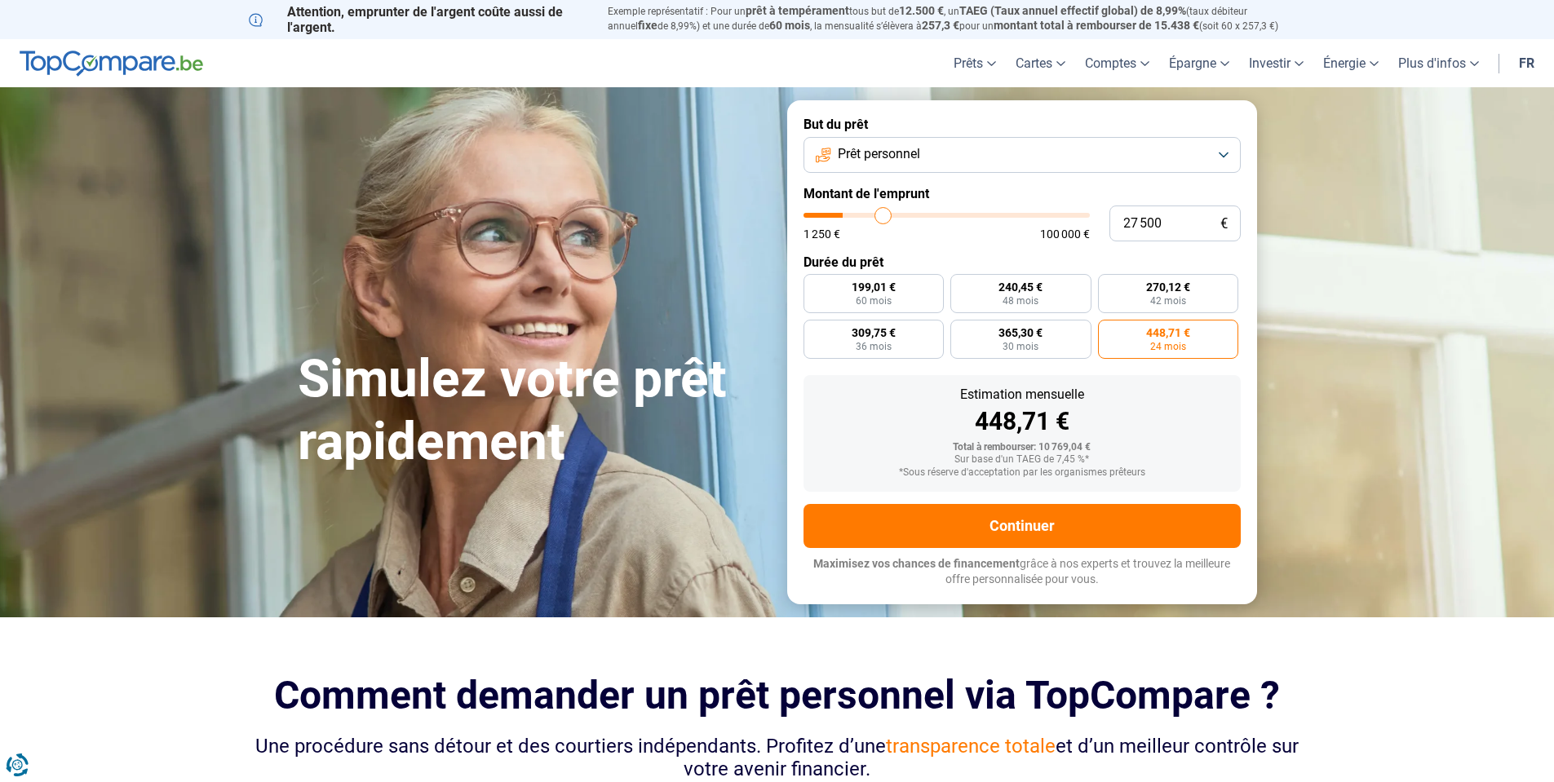
type input "27750"
type input "28 000"
type input "28000"
type input "28 250"
type input "28250"
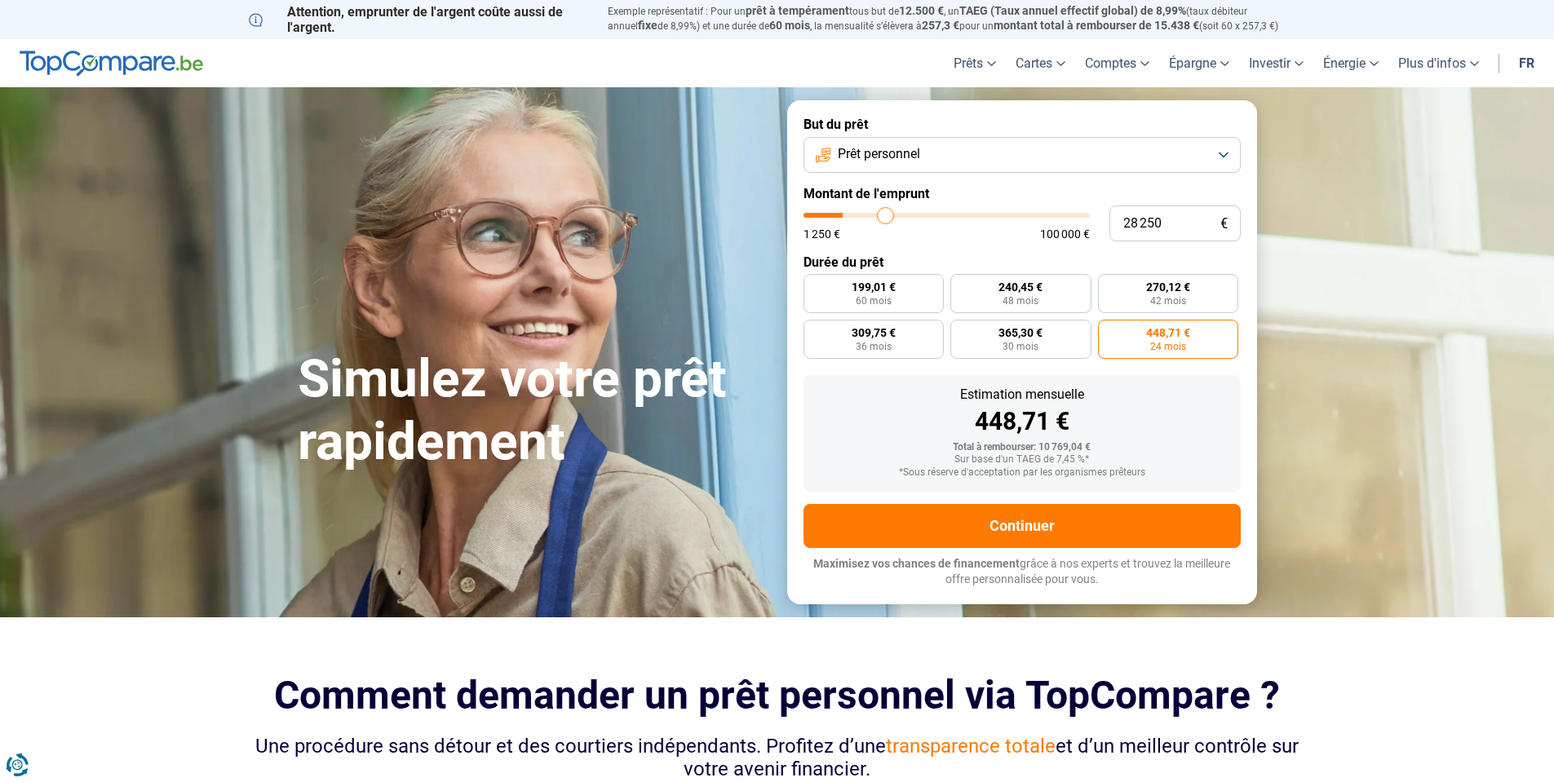
type input "28 750"
type input "28750"
type input "29 000"
type input "29000"
type input "29 250"
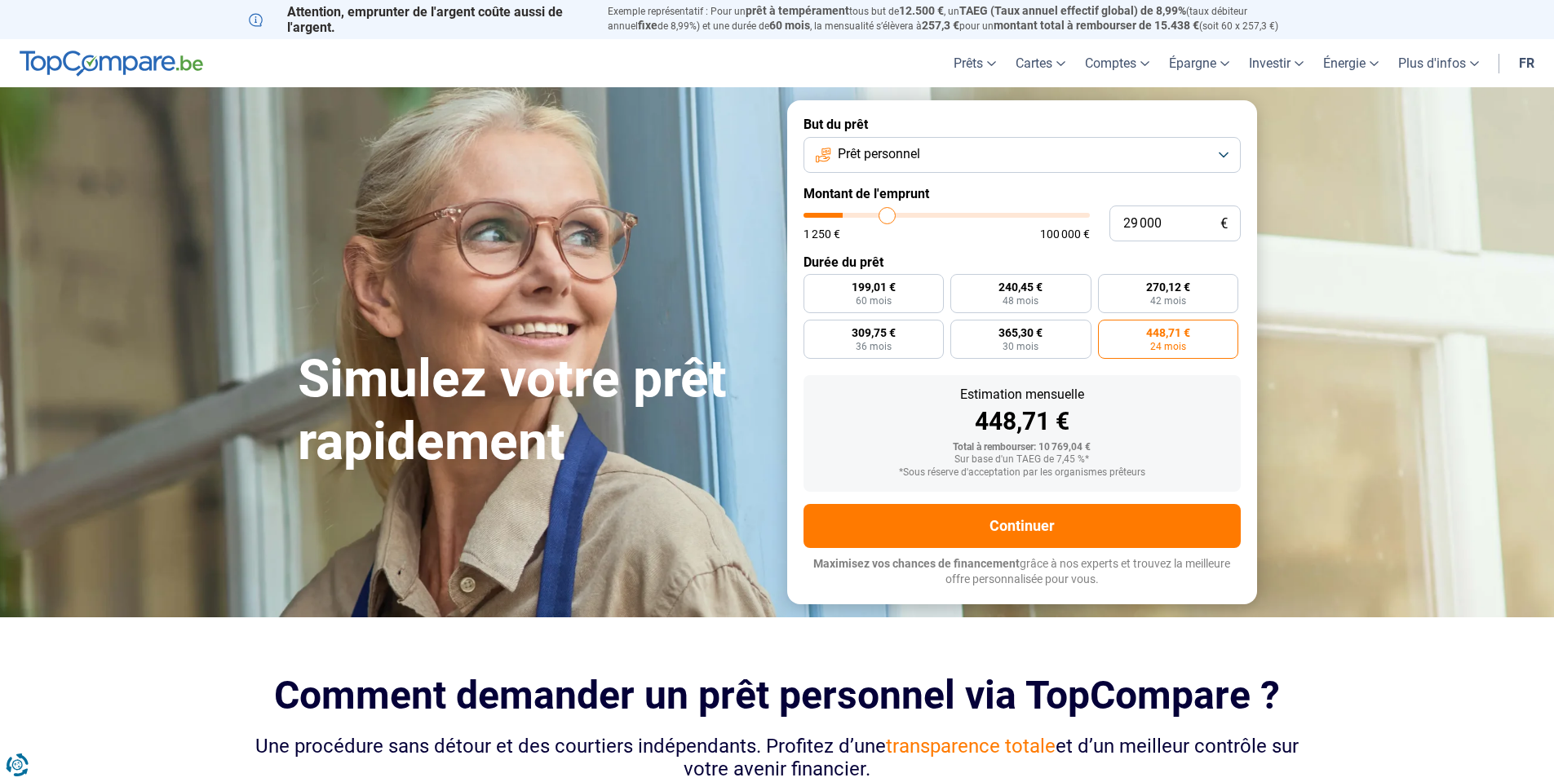
type input "29250"
type input "29 500"
type input "29500"
type input "29 750"
type input "29750"
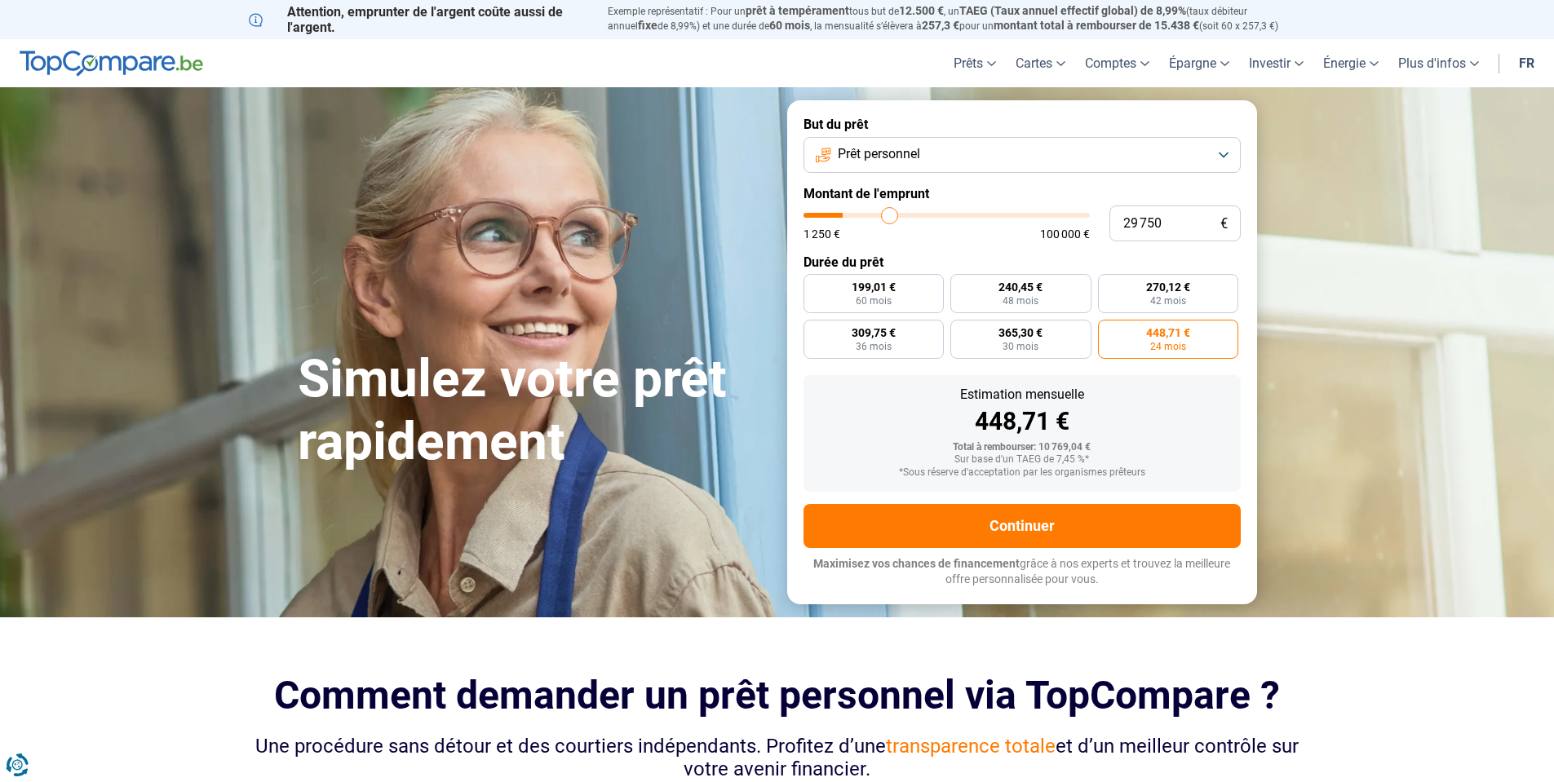
type input "30 250"
type input "30250"
type input "30 500"
type input "30500"
type input "30 750"
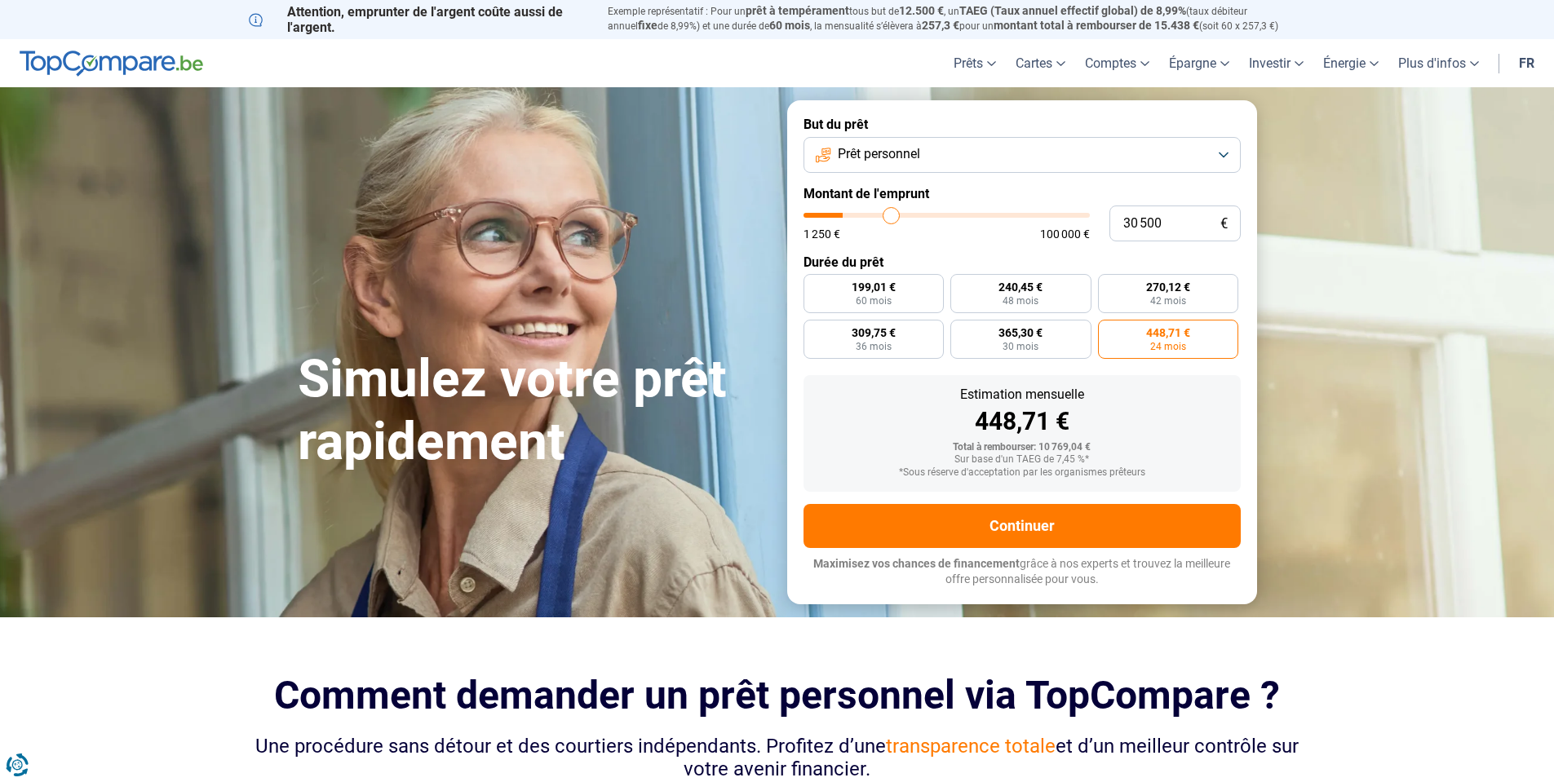
type input "30750"
type input "31 000"
type input "31000"
type input "31 250"
type input "31250"
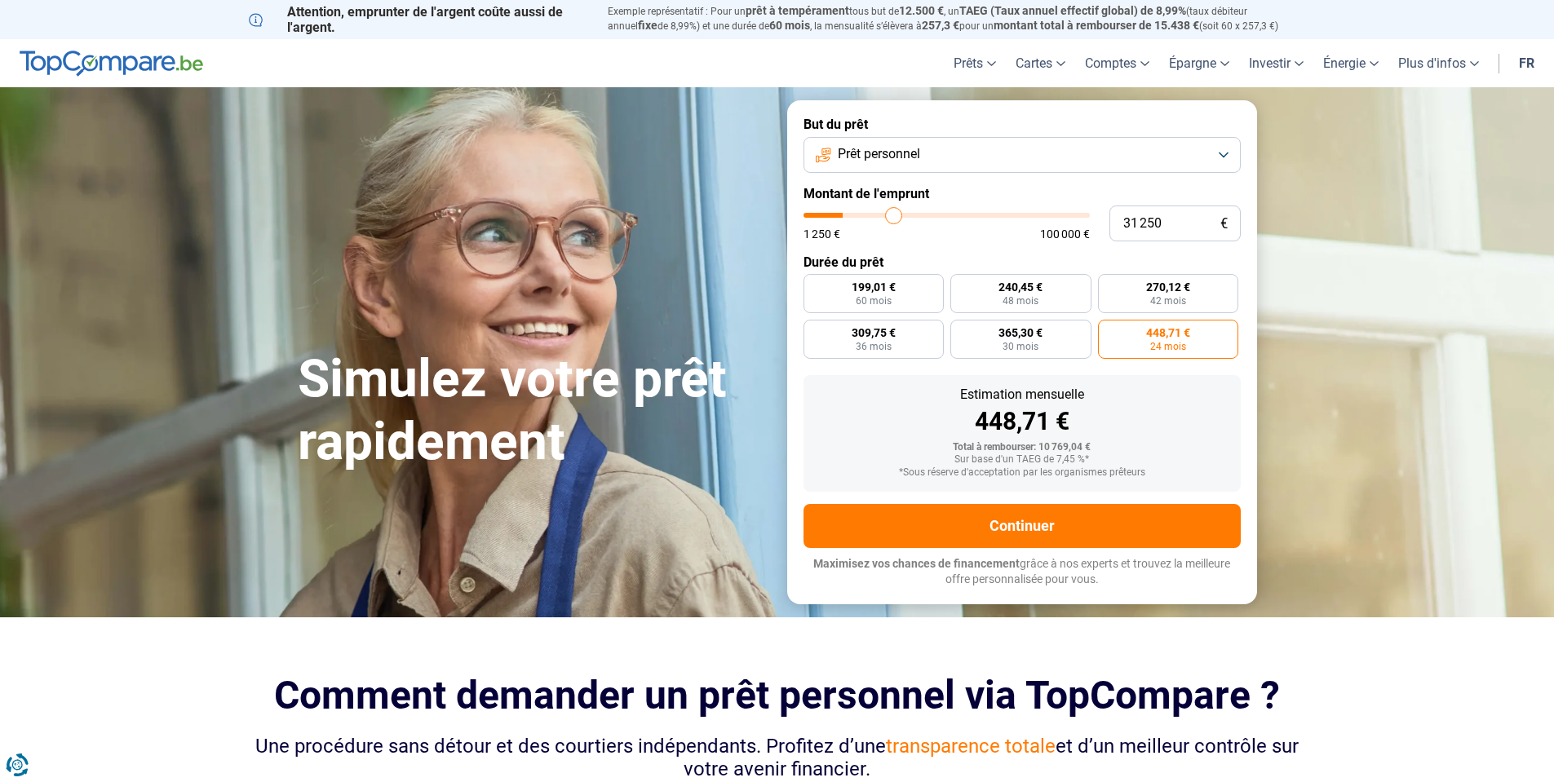
type input "31 750"
type input "31750"
type input "32 000"
type input "32000"
type input "32 250"
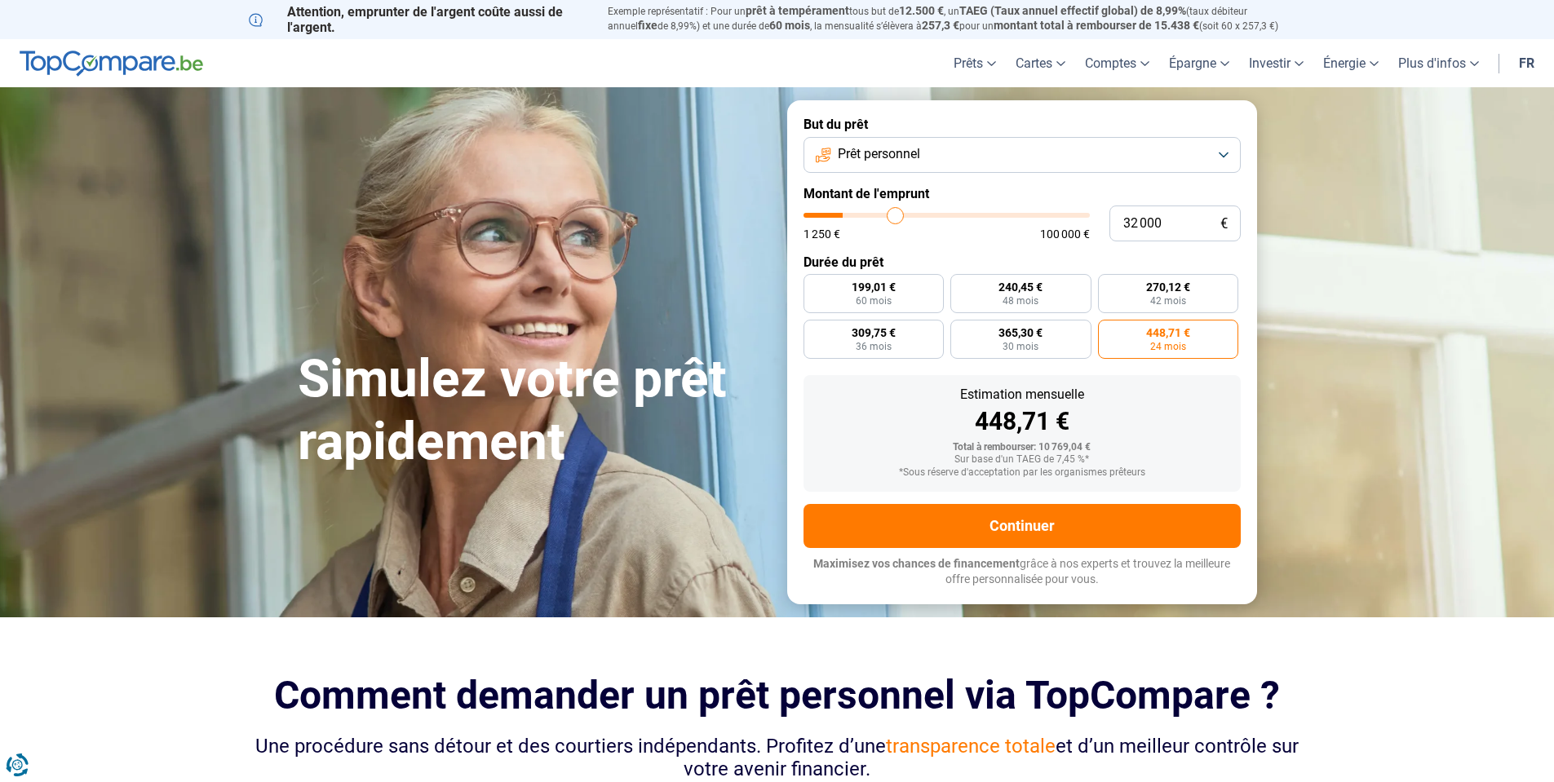
type input "32250"
type input "32 500"
type input "32500"
type input "32 750"
type input "32750"
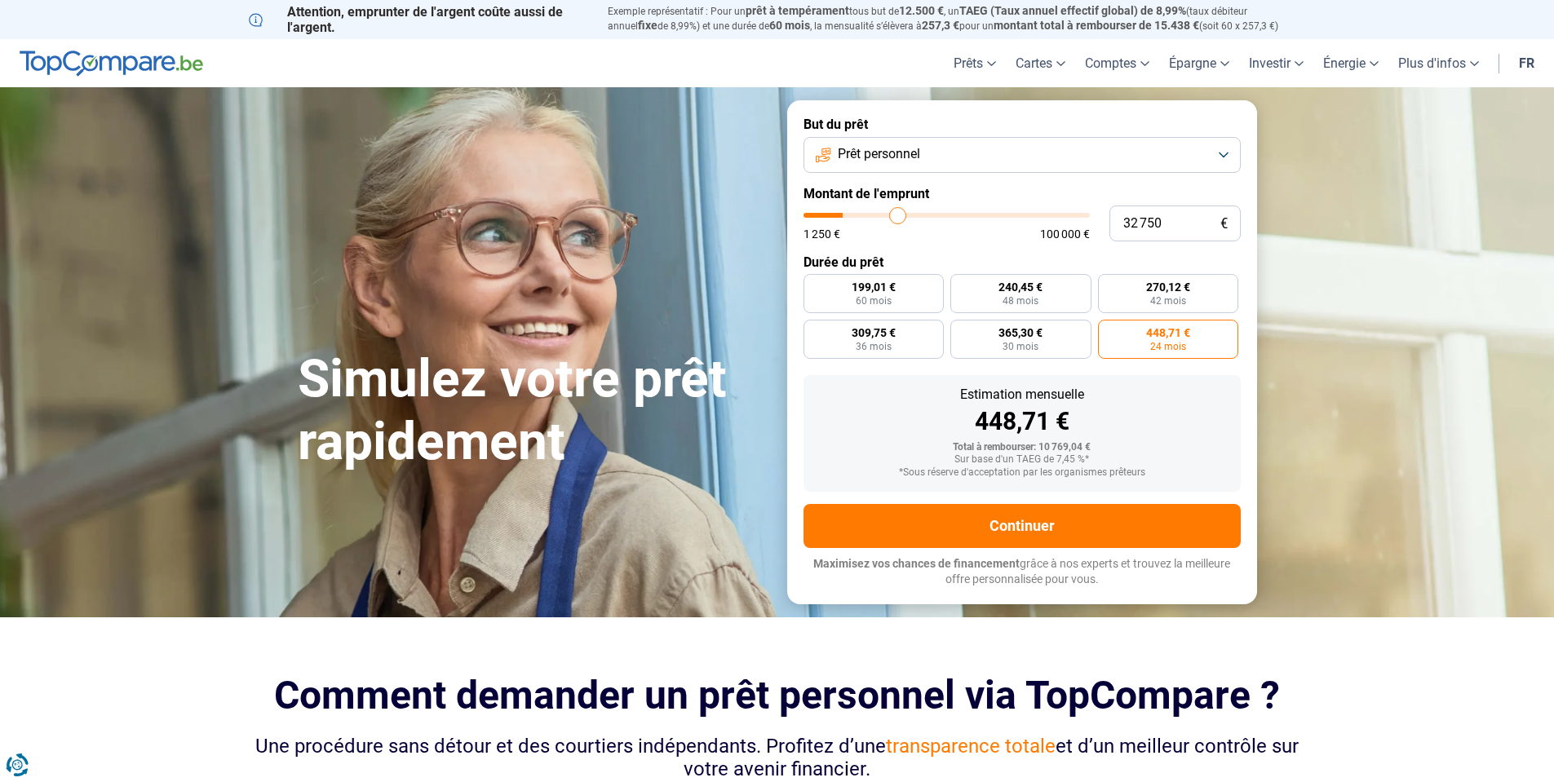
type input "33 250"
type input "33250"
type input "33 500"
type input "33500"
type input "33 750"
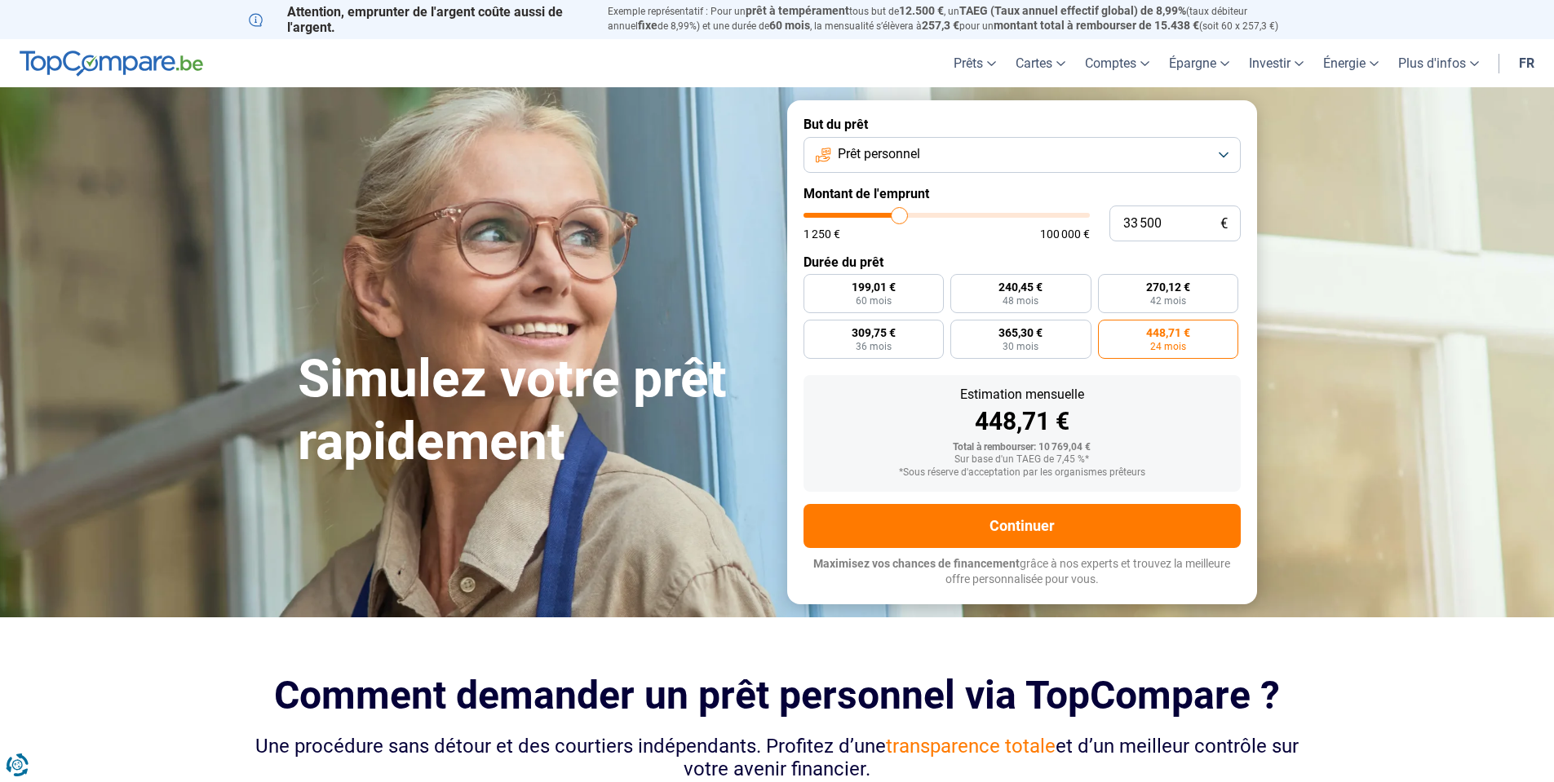
type input "33750"
type input "34 000"
type input "34000"
type input "34 250"
type input "34250"
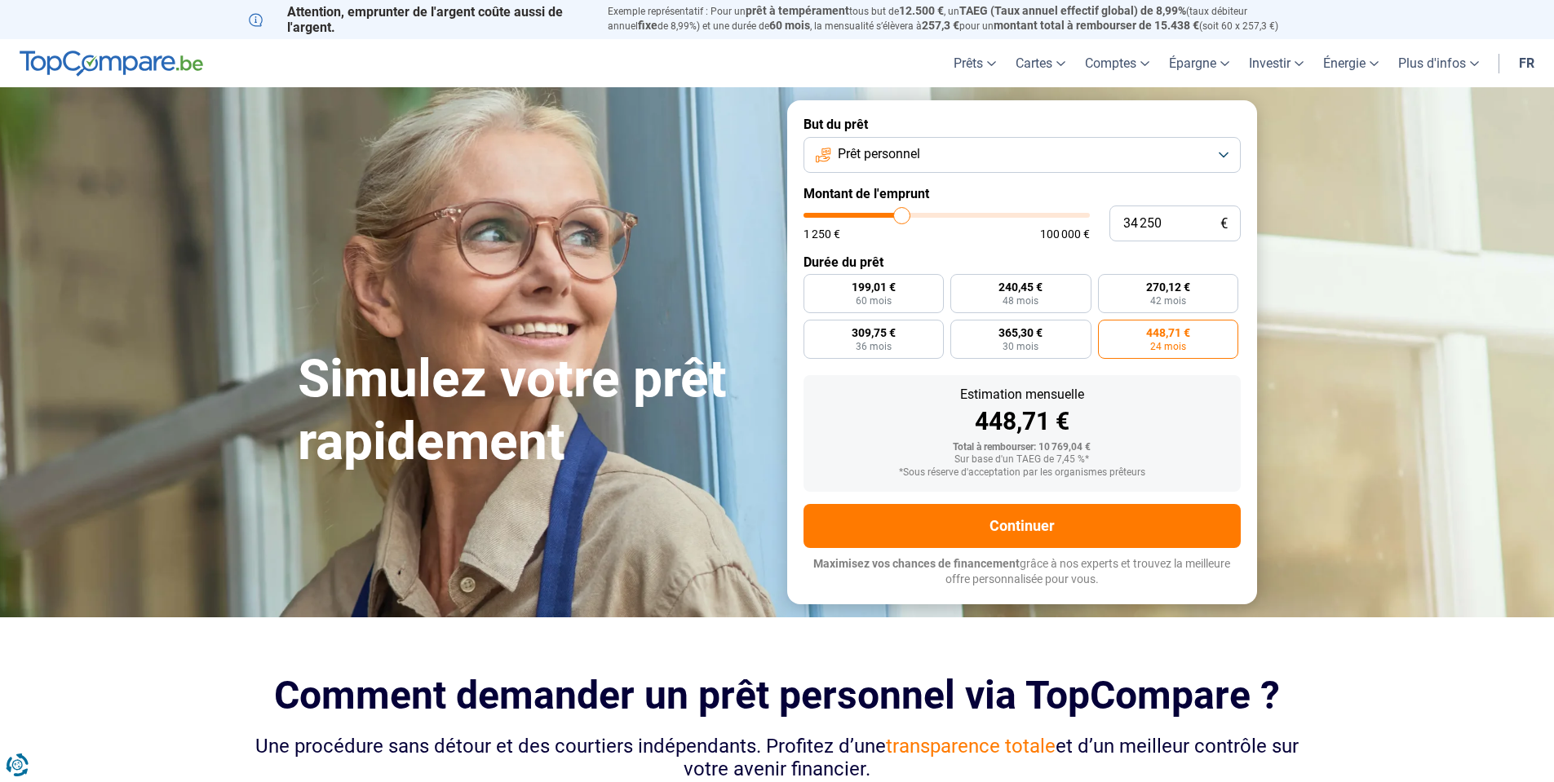
type input "34 750"
type input "34750"
type input "35 000"
type input "35000"
type input "35 250"
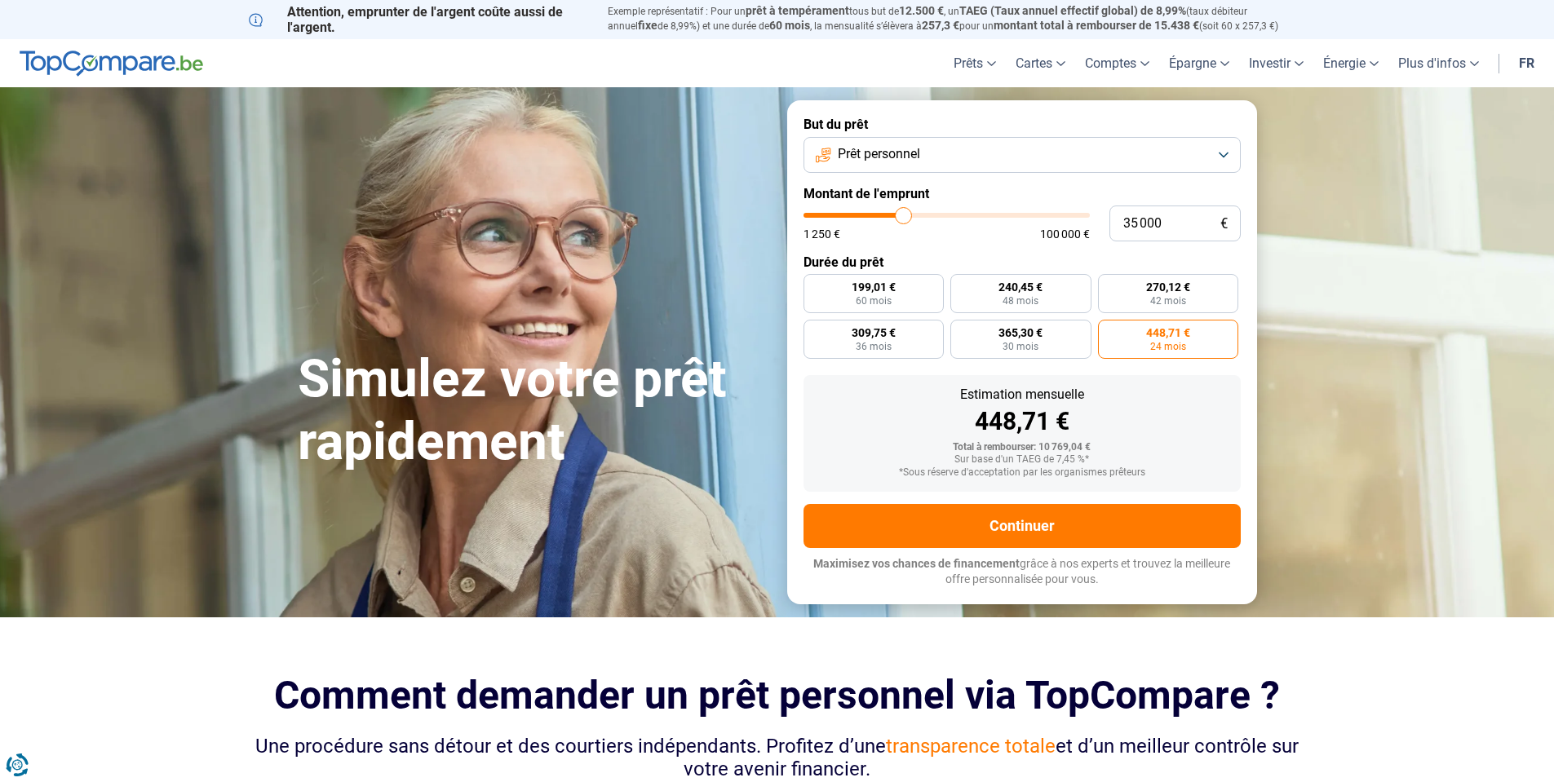
type input "35250"
type input "35 750"
type input "35750"
type input "36 250"
type input "36250"
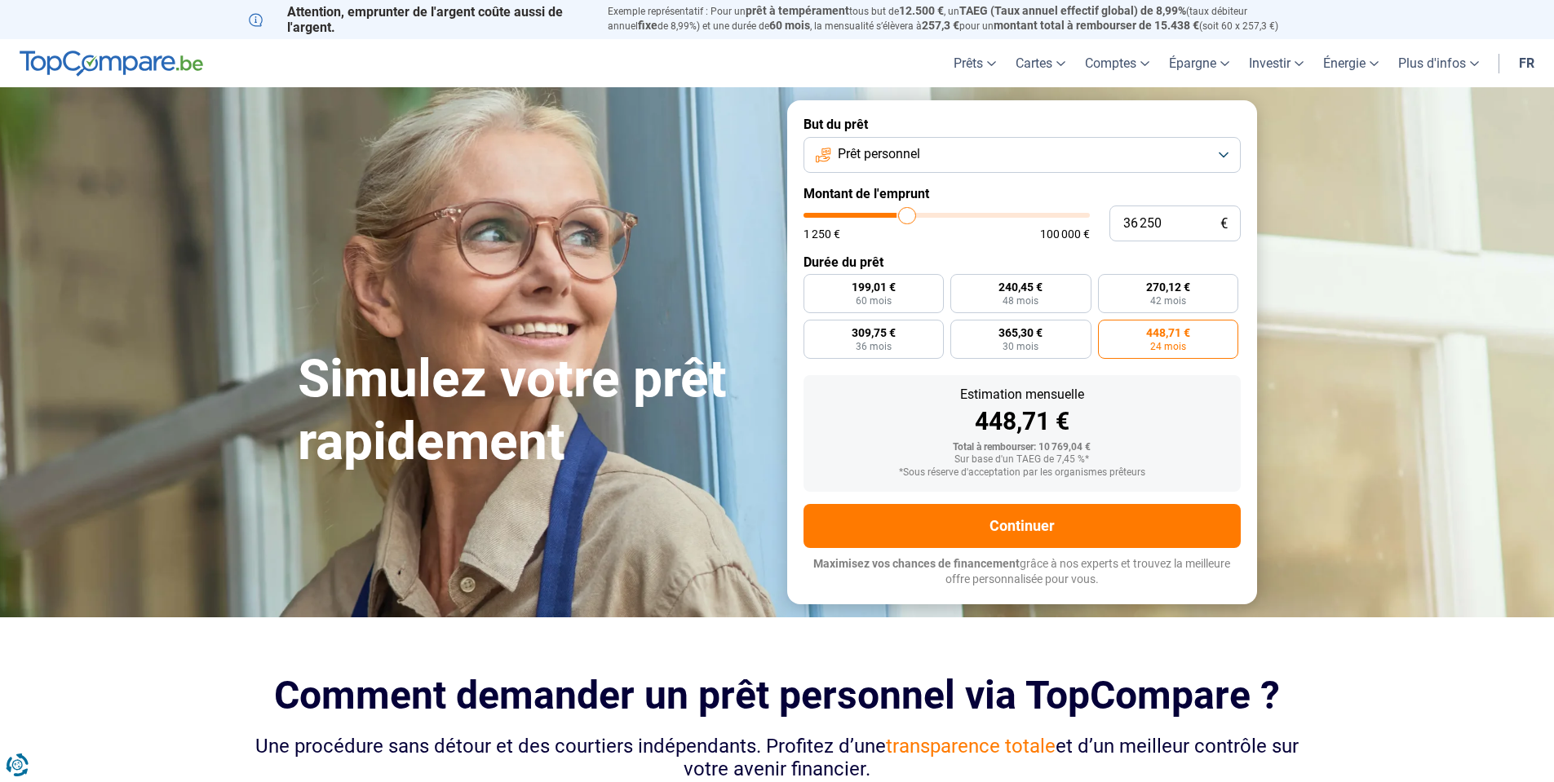
type input "36 500"
type input "36500"
type input "37 000"
type input "37000"
type input "37 750"
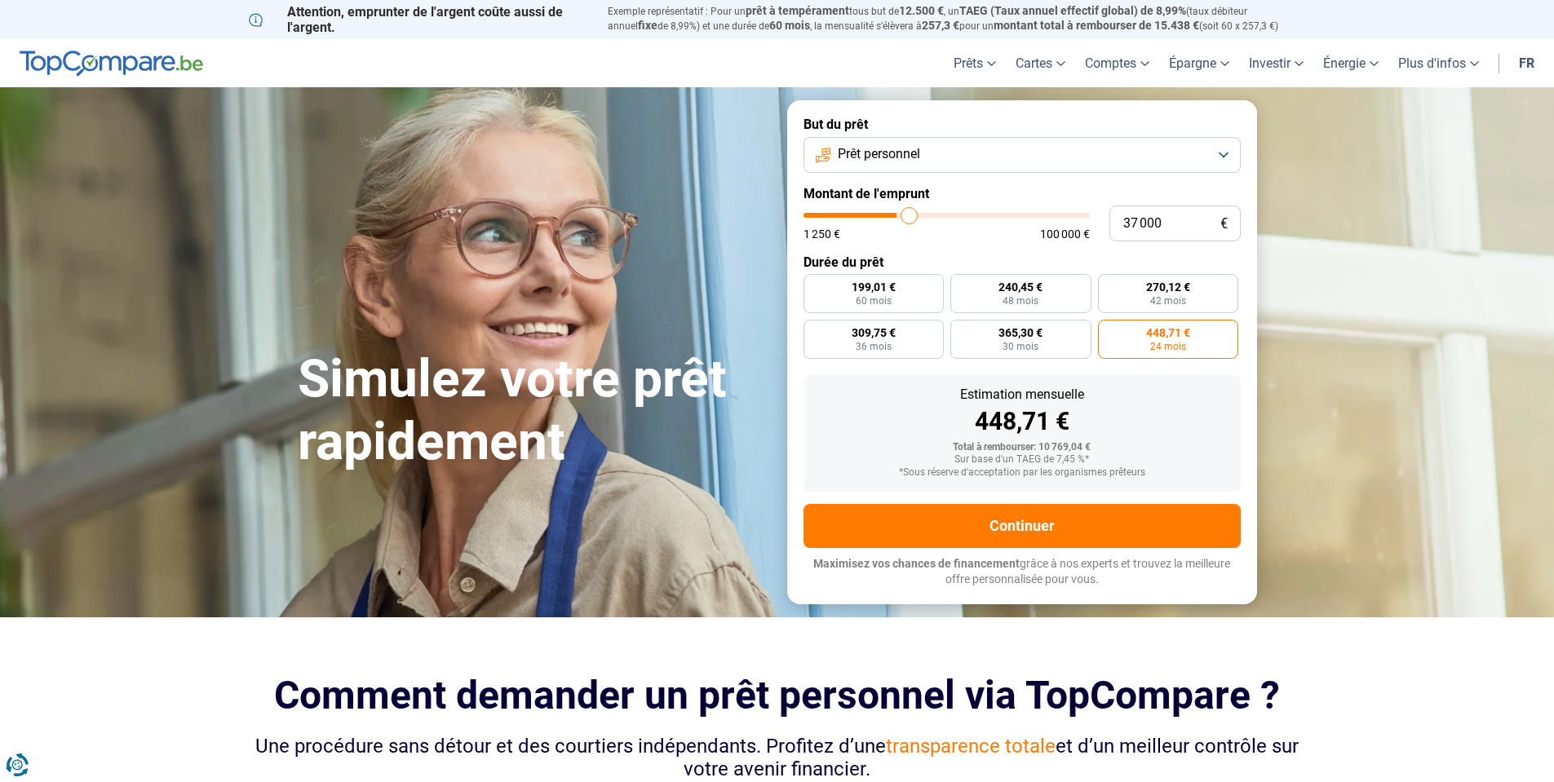
type input "37750"
type input "38 000"
type input "38000"
type input "38 250"
type input "38250"
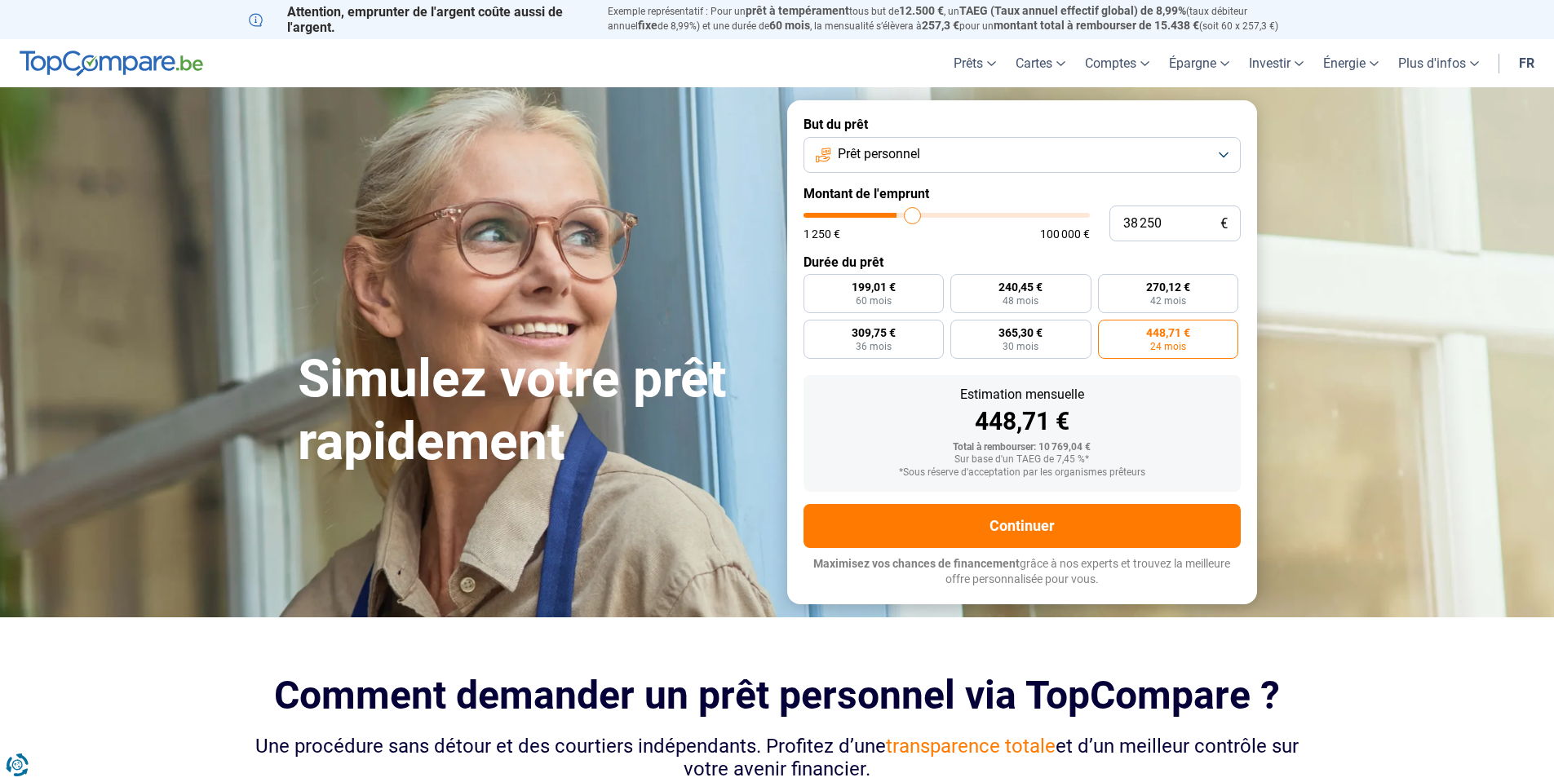
type input "38 500"
type input "38500"
type input "38 750"
type input "38750"
type input "39 250"
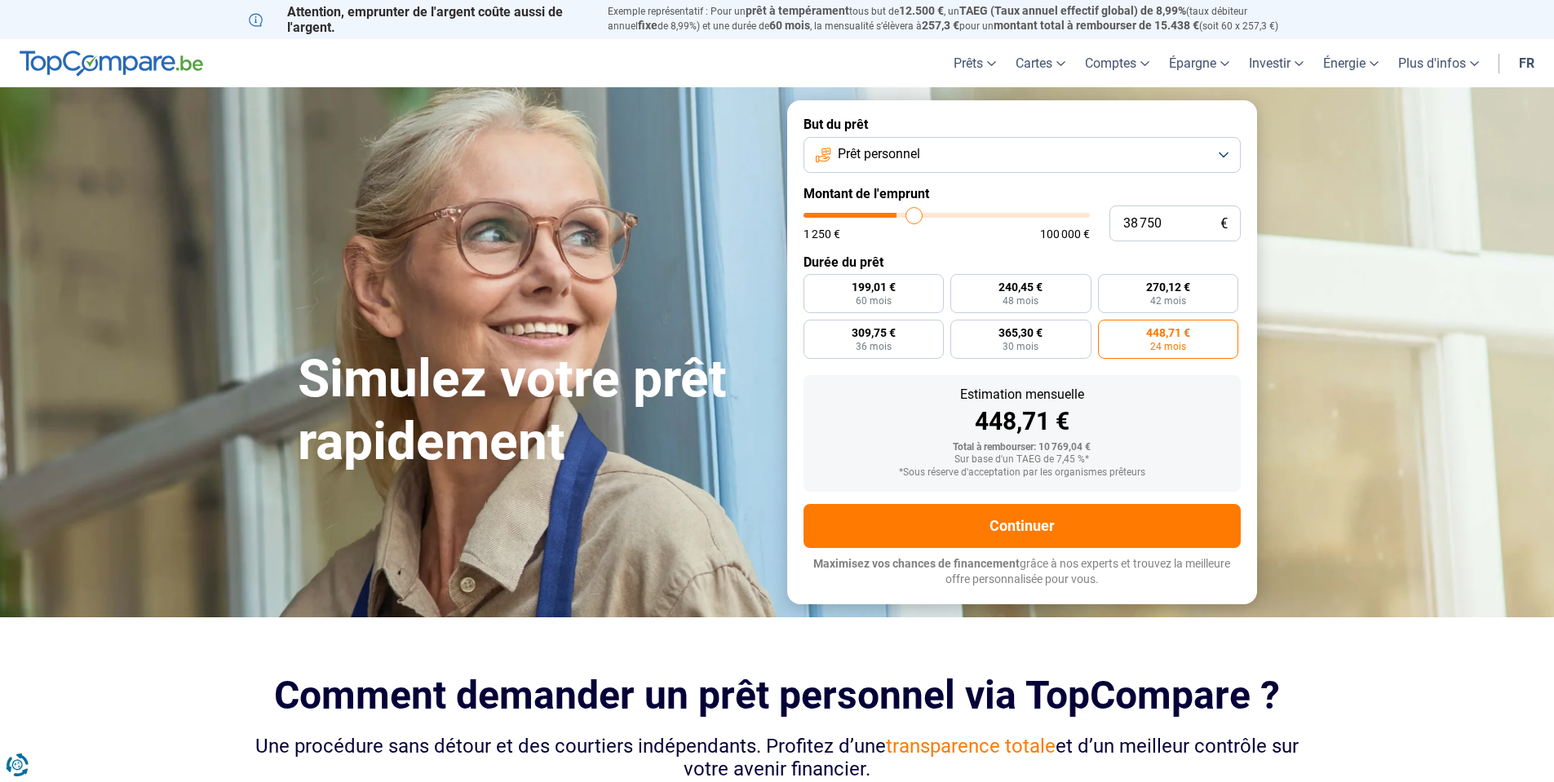
type input "39250"
type input "39 750"
type input "39750"
type input "40 000"
type input "40000"
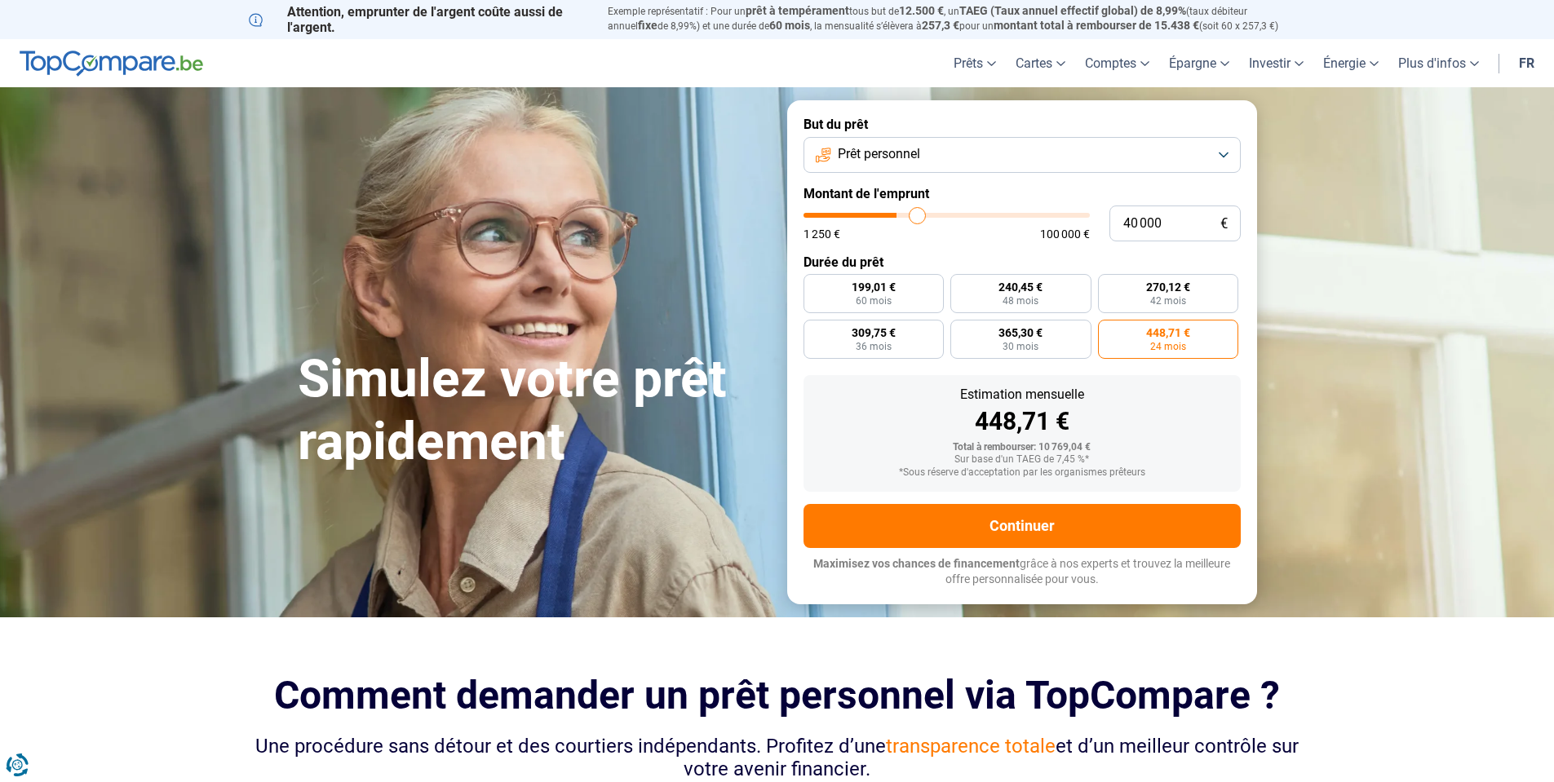
type input "40 250"
type input "40250"
type input "40 750"
type input "40750"
type input "41 000"
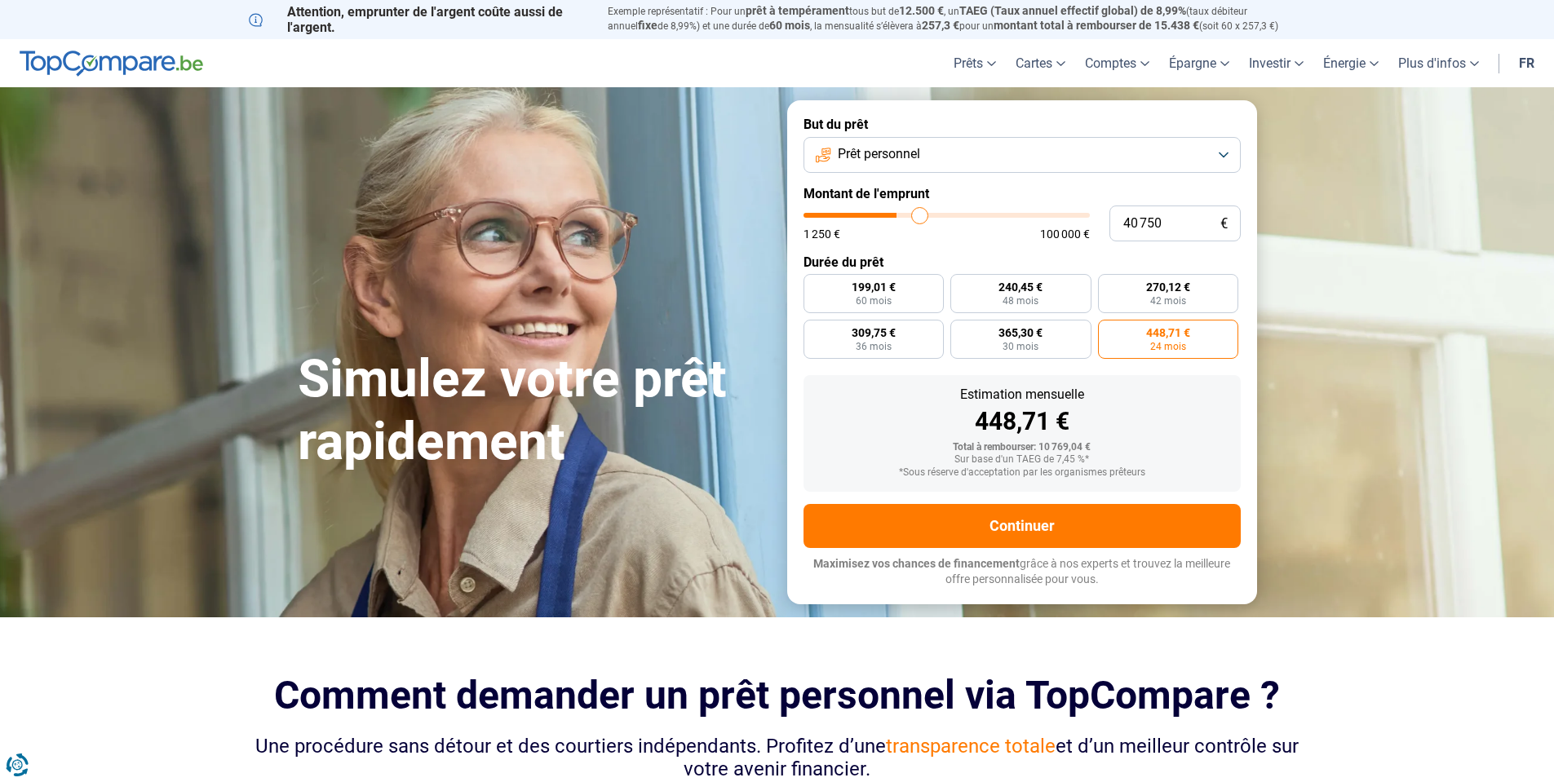
type input "41000"
type input "41 250"
type input "41250"
type input "41 500"
type input "41500"
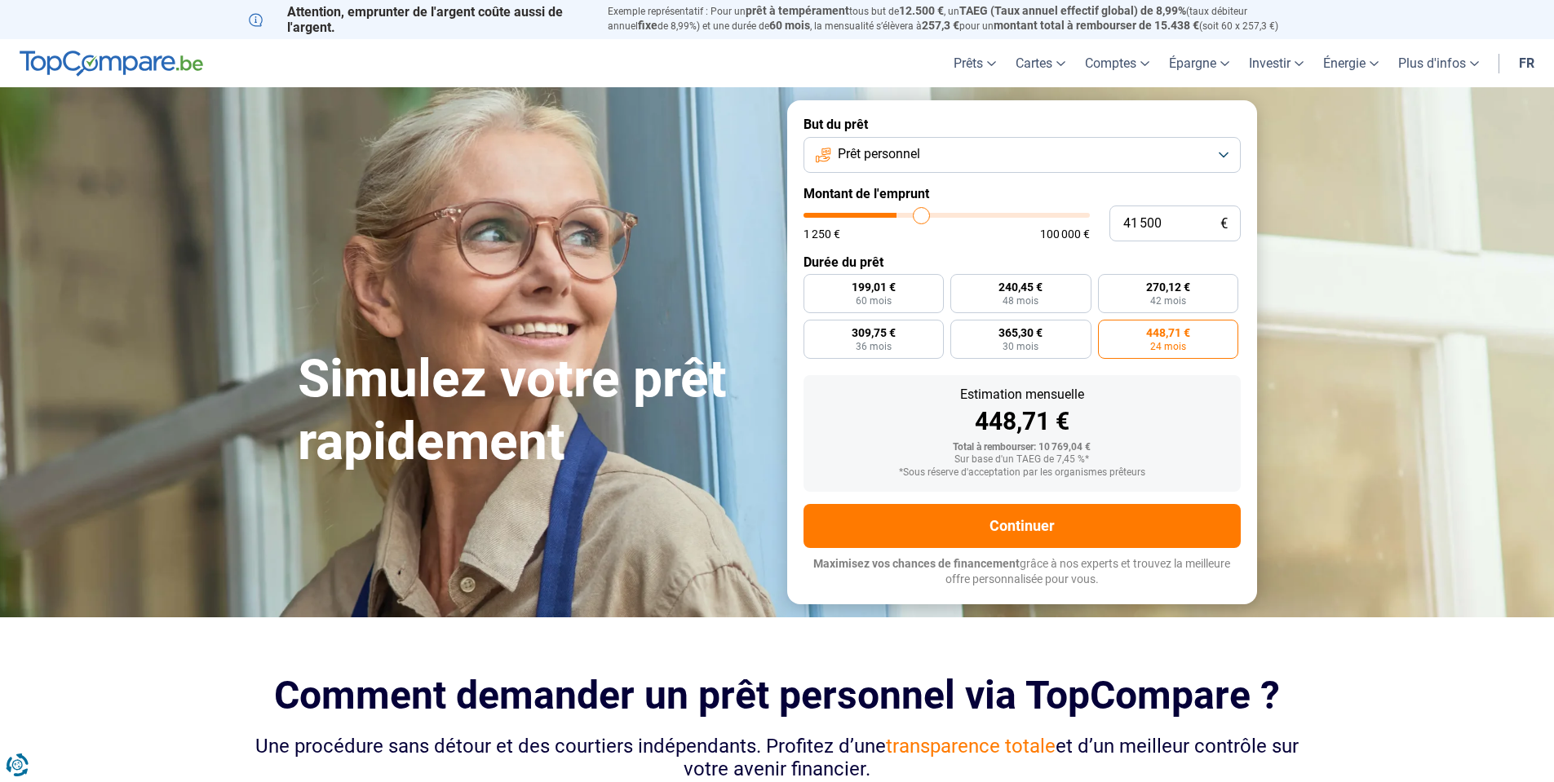
type input "42 250"
type input "42250"
type input "42 500"
drag, startPoint x: 836, startPoint y: 218, endPoint x: 924, endPoint y: 229, distance: 88.8
type input "42500"
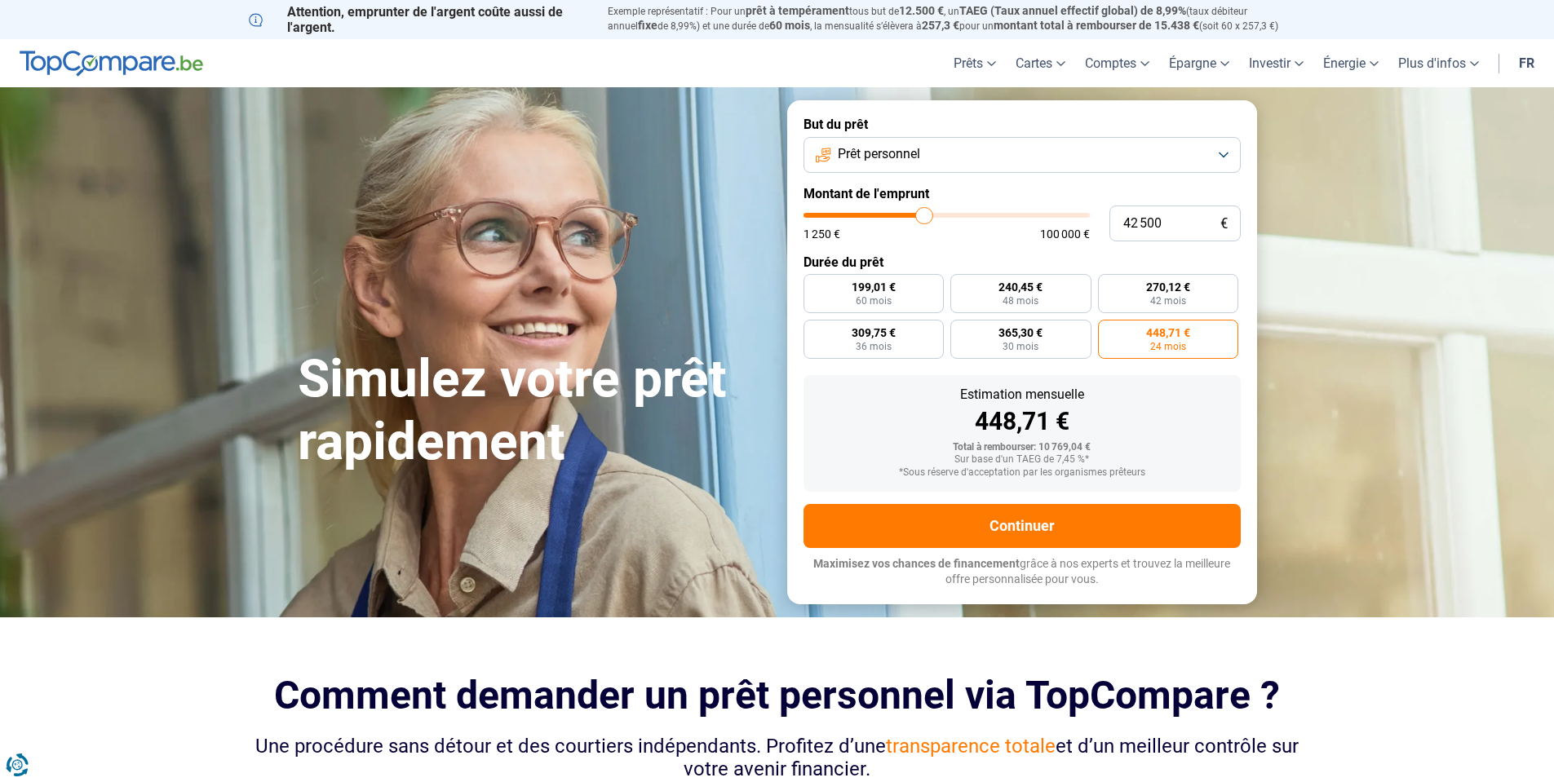
click at [924, 218] on input "range" at bounding box center [946, 215] width 286 height 5
radio input "false"
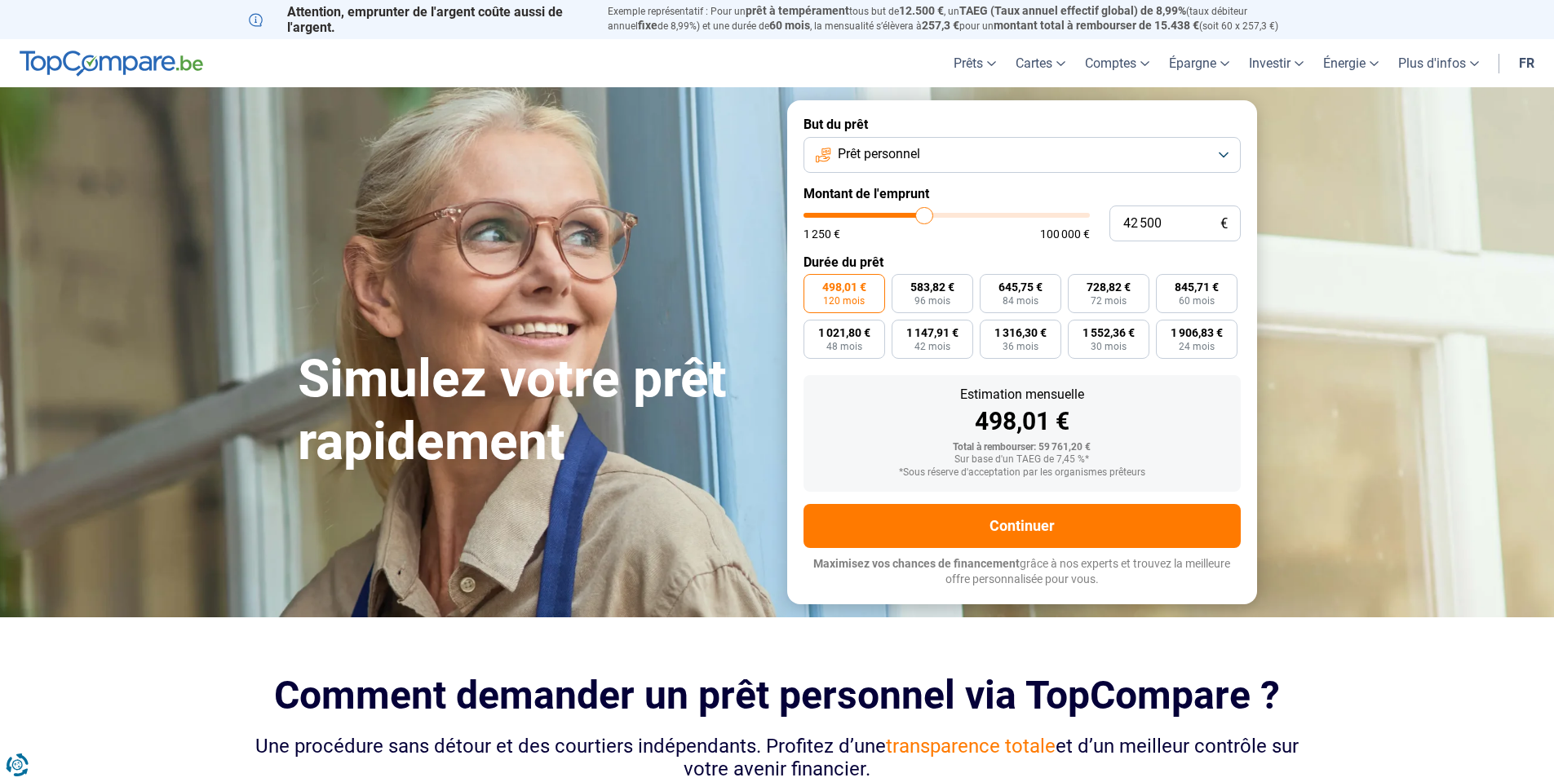
drag, startPoint x: 931, startPoint y: 231, endPoint x: 976, endPoint y: 233, distance: 44.9
click at [976, 233] on div "1 250 € 100 000 €" at bounding box center [946, 233] width 286 height 11
type input "39 500"
type input "39500"
type input "39 750"
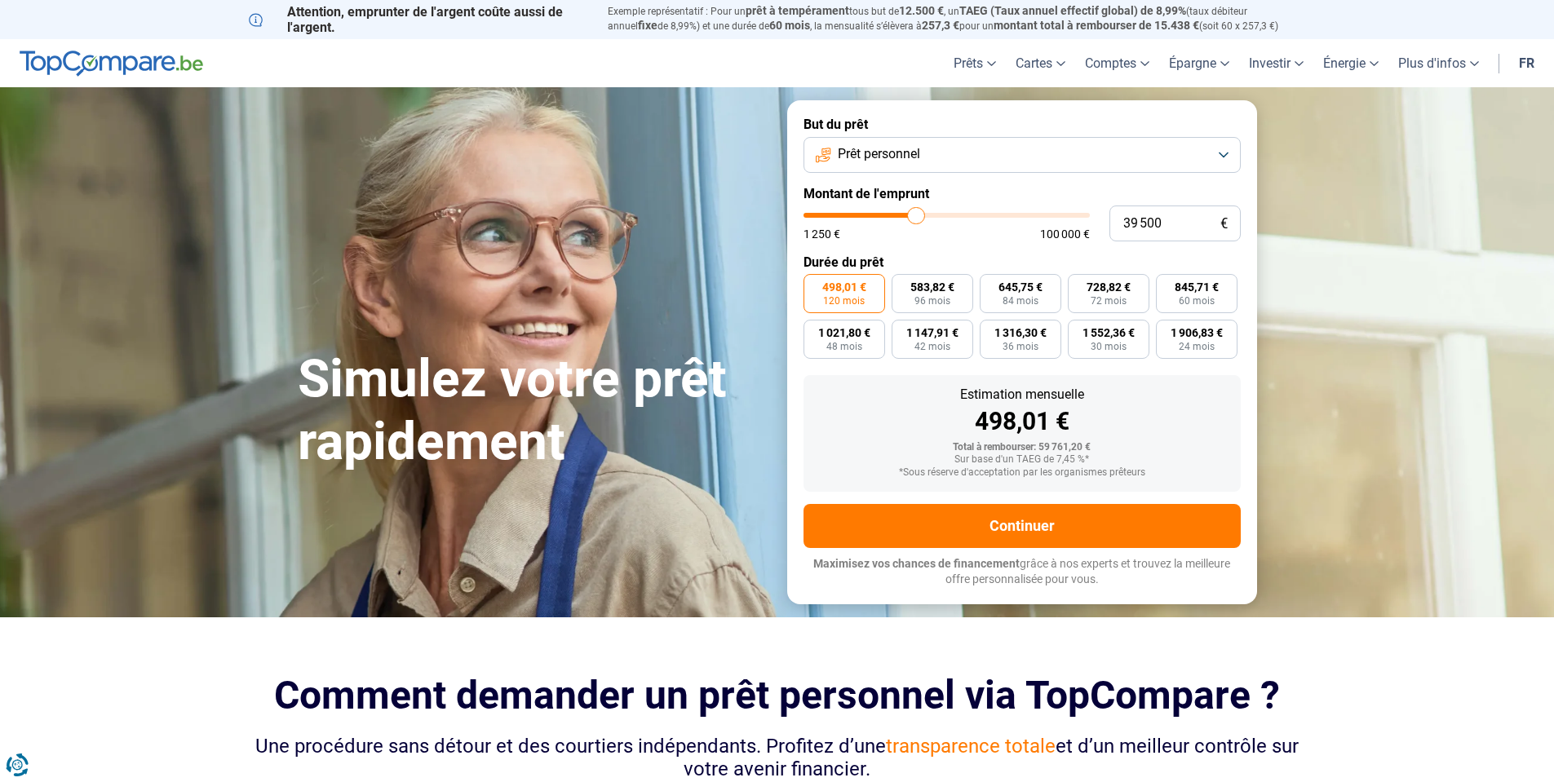
type input "39750"
type input "40 250"
drag, startPoint x: 915, startPoint y: 216, endPoint x: 980, endPoint y: 217, distance: 65.3
click at [980, 217] on input "range" at bounding box center [946, 215] width 286 height 5
